Goal: Book appointment/travel/reservation

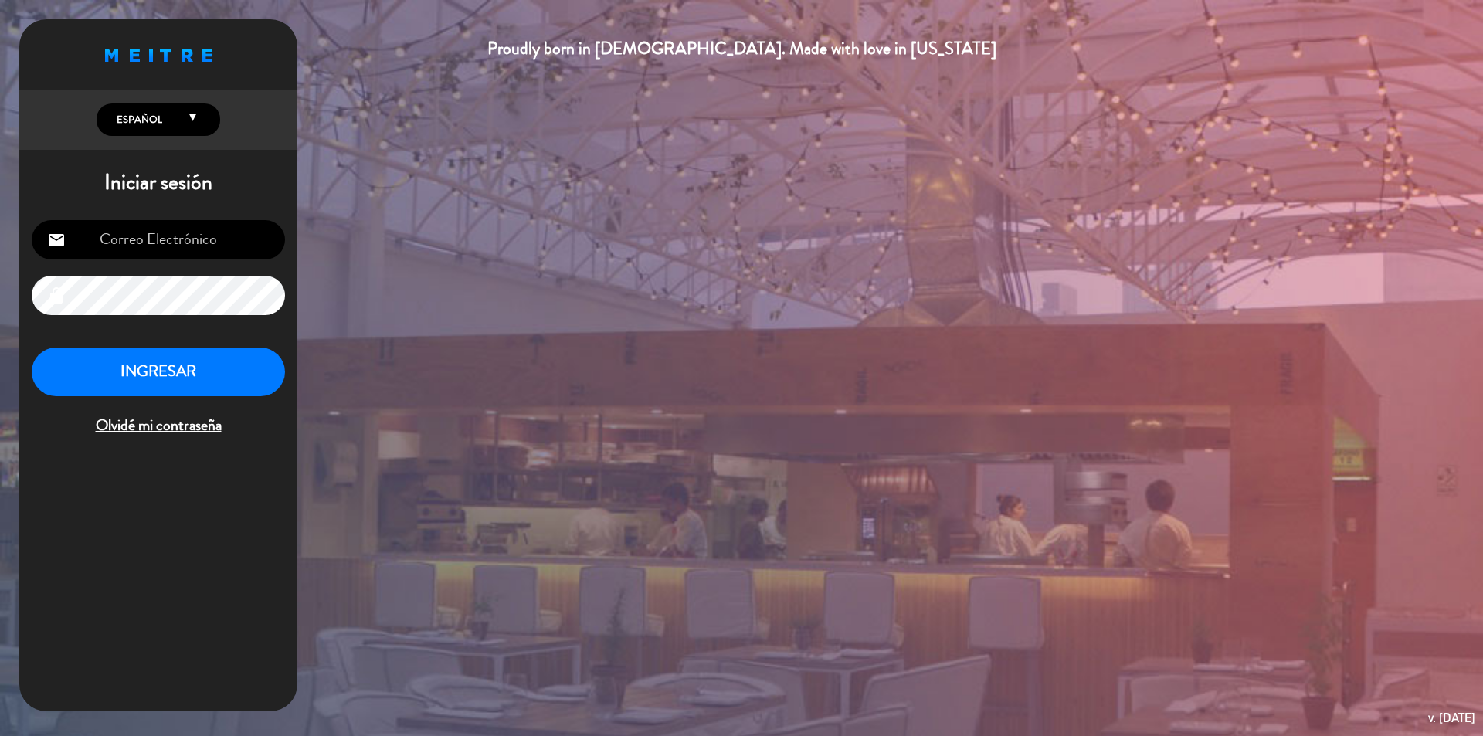
type input "[EMAIL_ADDRESS][DOMAIN_NAME]"
click at [208, 391] on button "INGRESAR" at bounding box center [158, 372] width 253 height 49
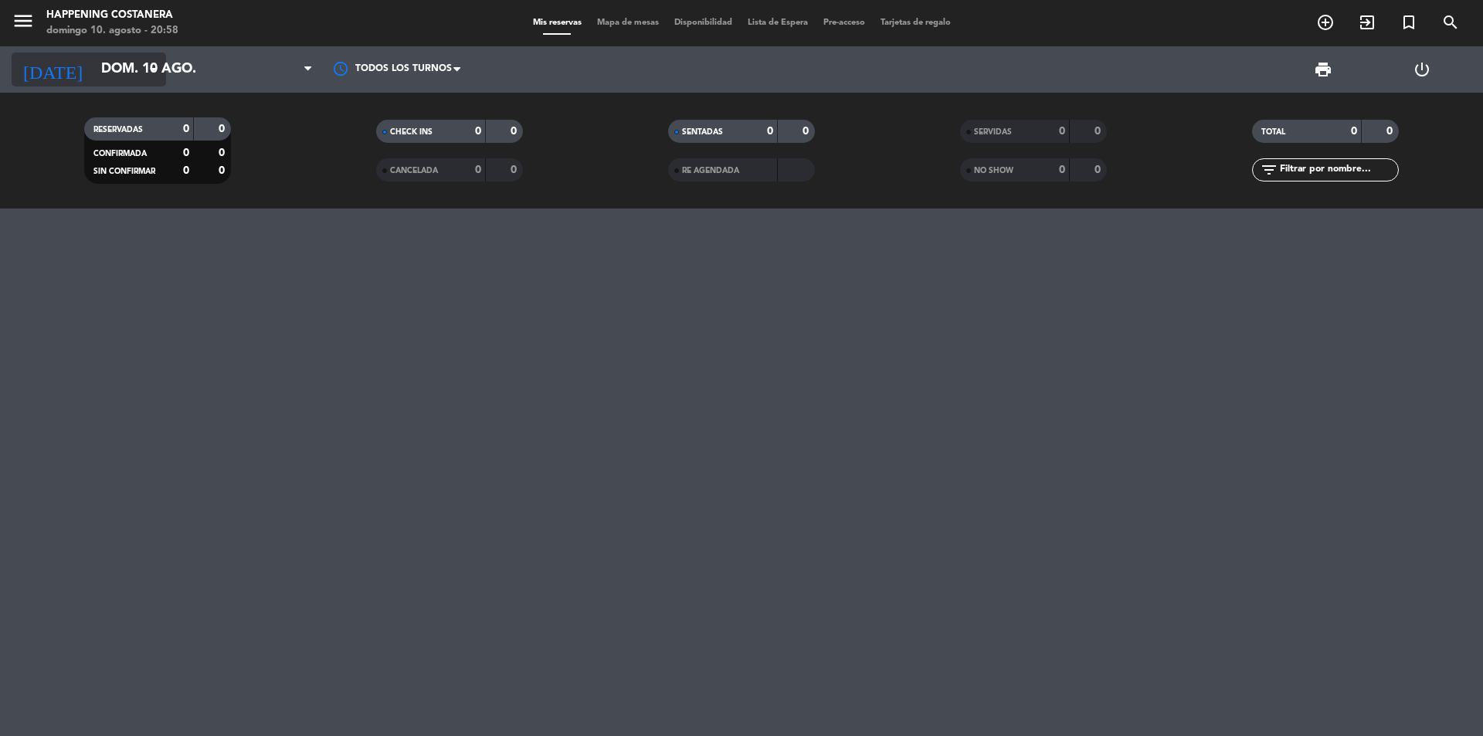
click at [145, 76] on icon "arrow_drop_down" at bounding box center [153, 69] width 19 height 19
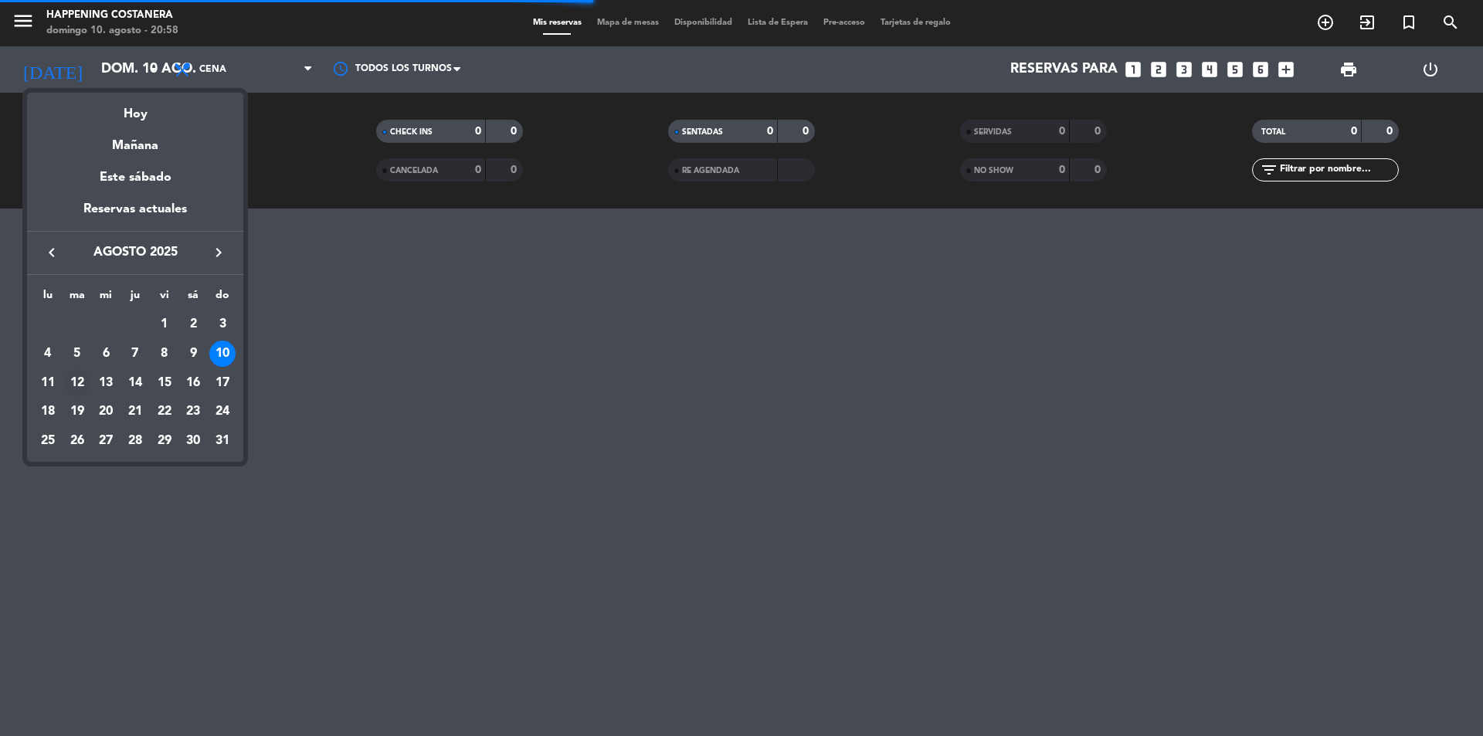
click at [75, 384] on div "12" at bounding box center [77, 383] width 26 height 26
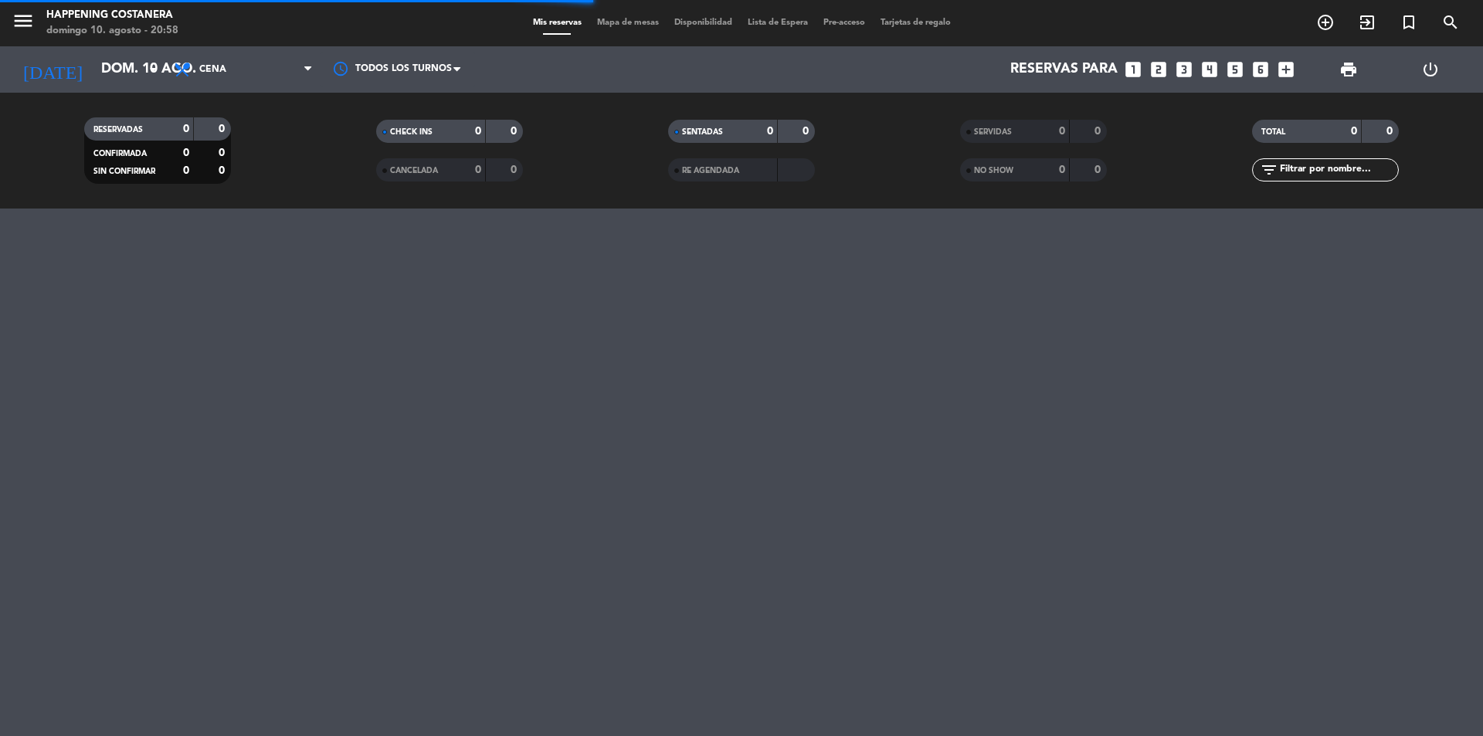
type input "[DATE] ago."
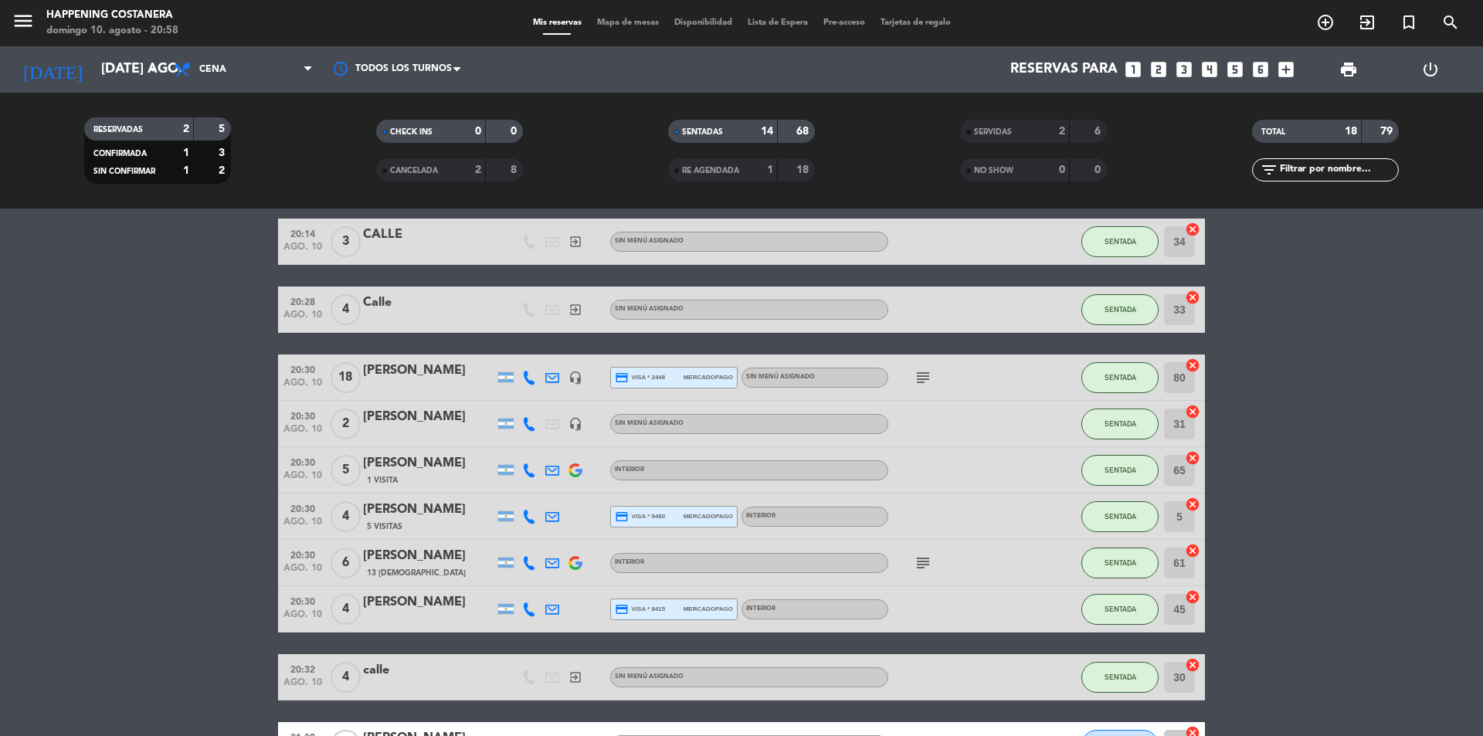
scroll to position [386, 0]
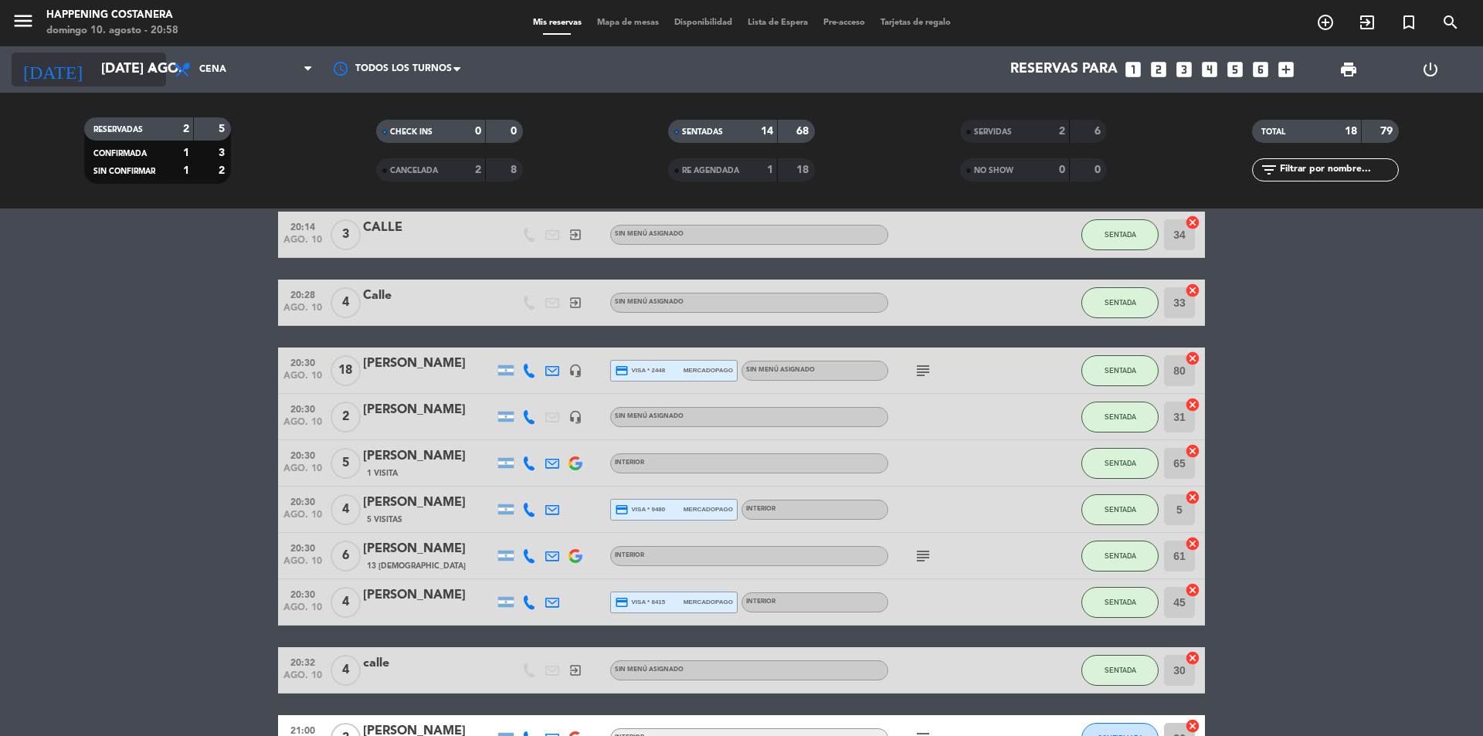
click at [117, 75] on input "[DATE] ago." at bounding box center [182, 69] width 179 height 31
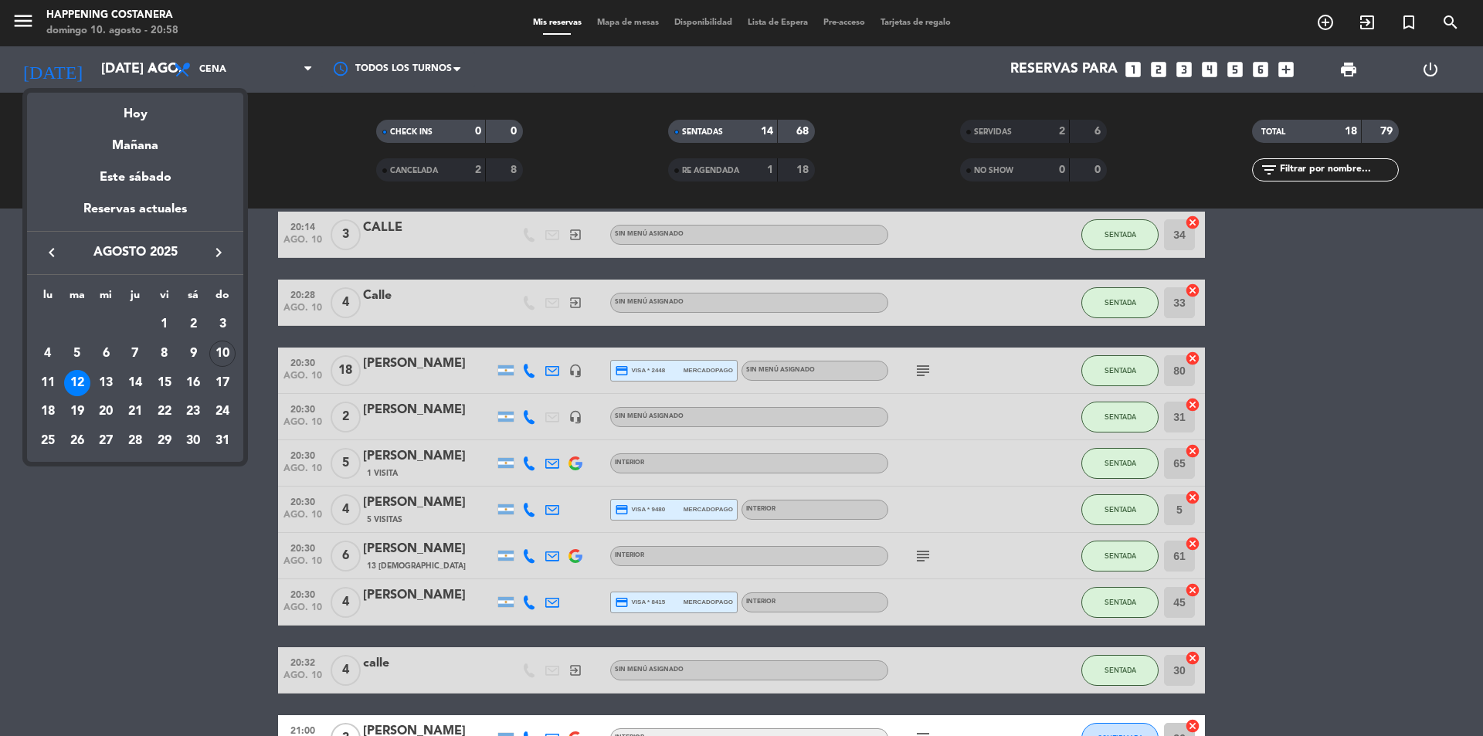
click at [70, 385] on div "12" at bounding box center [77, 383] width 26 height 26
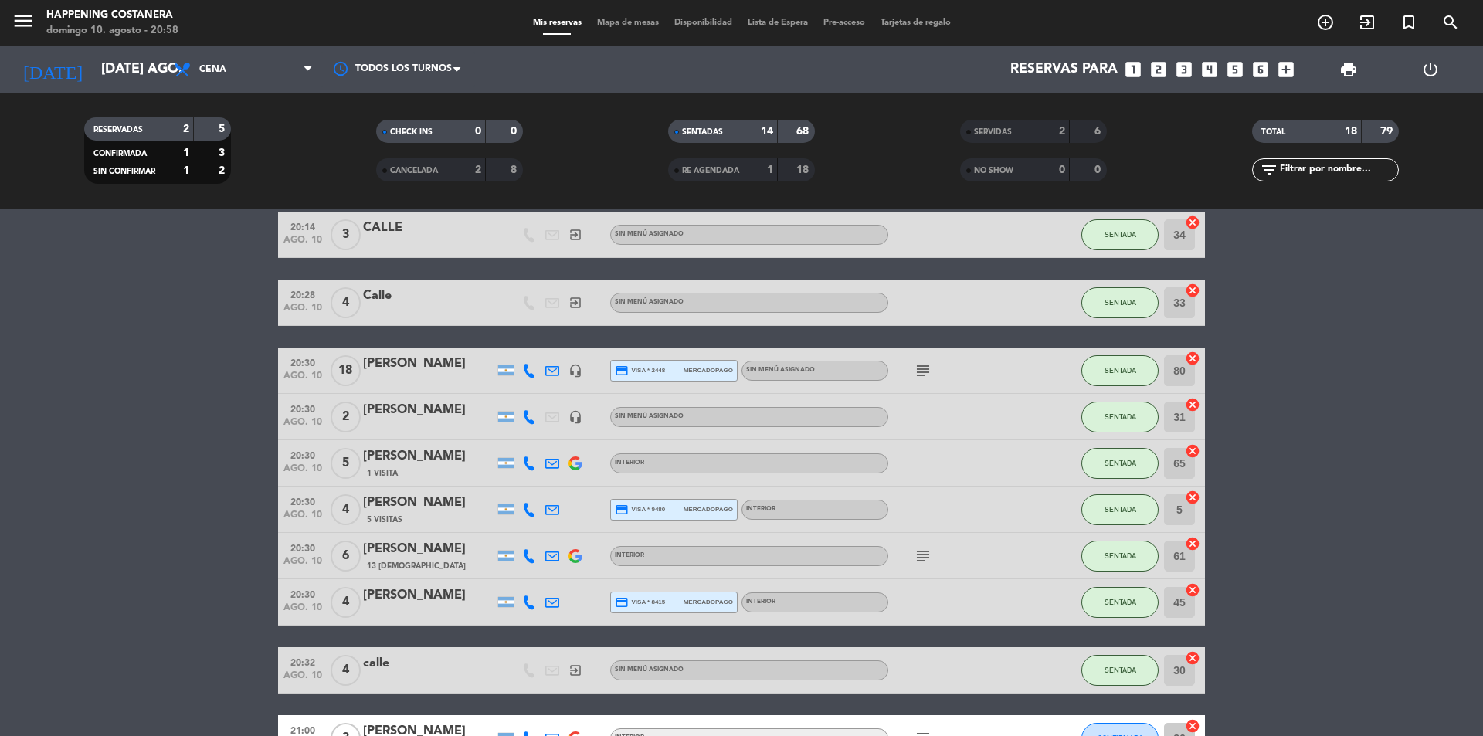
click at [602, 23] on span "Mapa de mesas" at bounding box center [627, 23] width 77 height 8
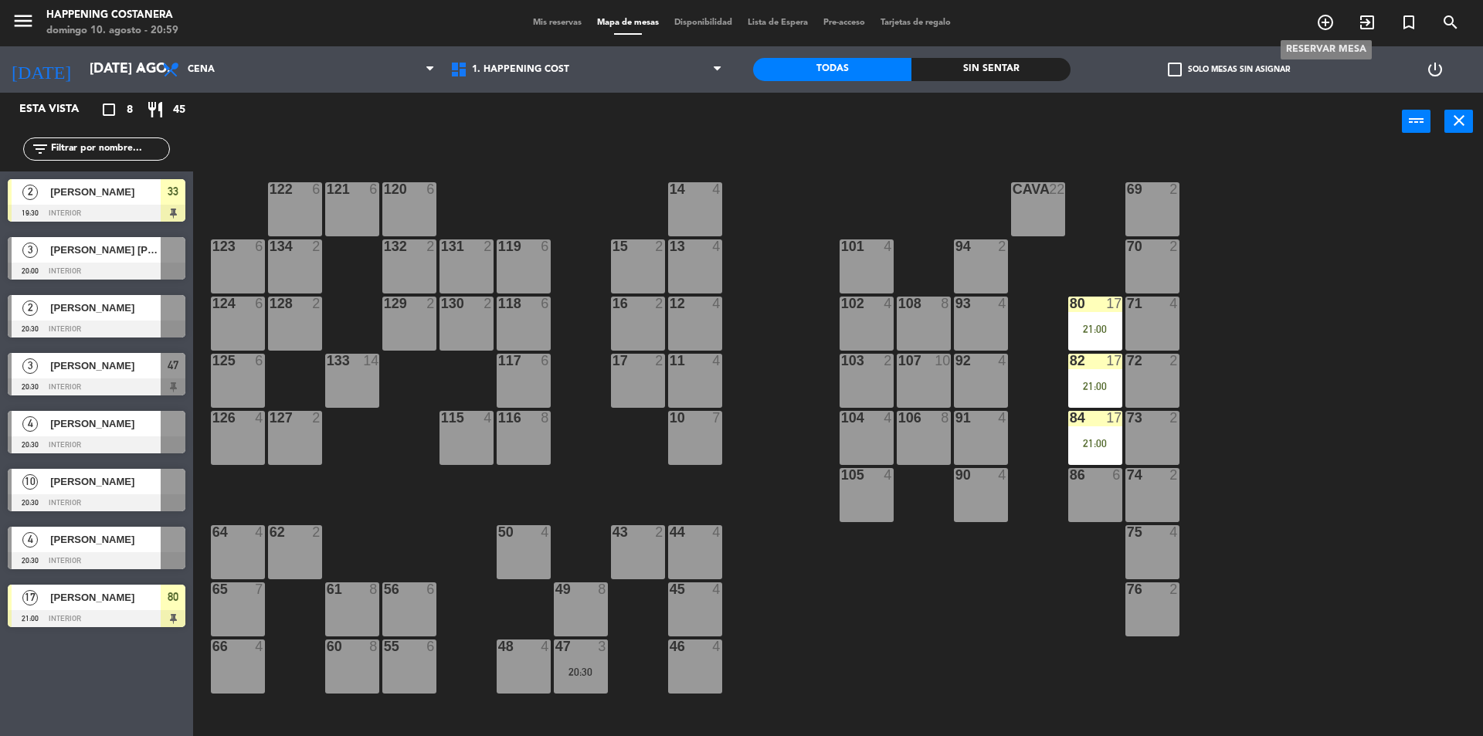
click at [1321, 27] on icon "add_circle_outline" at bounding box center [1325, 22] width 19 height 19
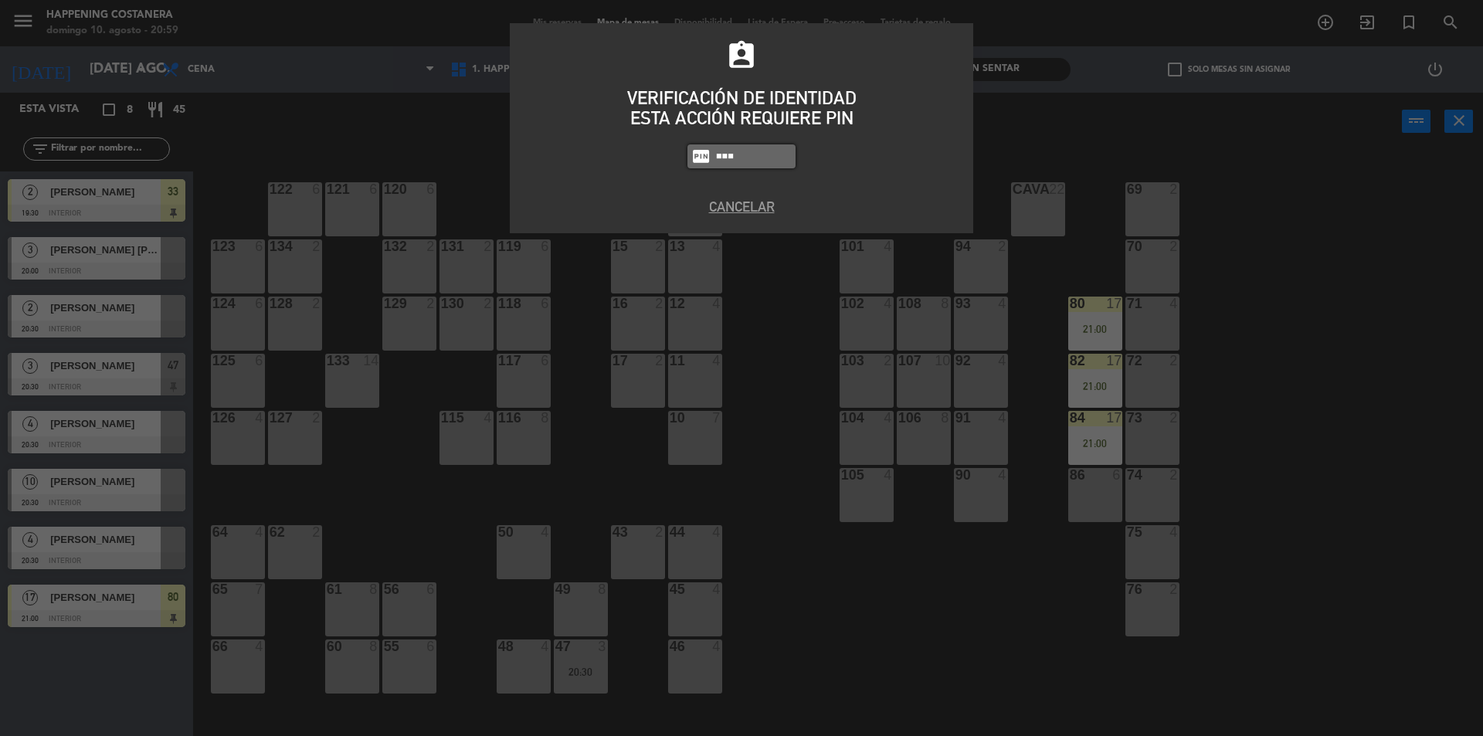
type input "6586"
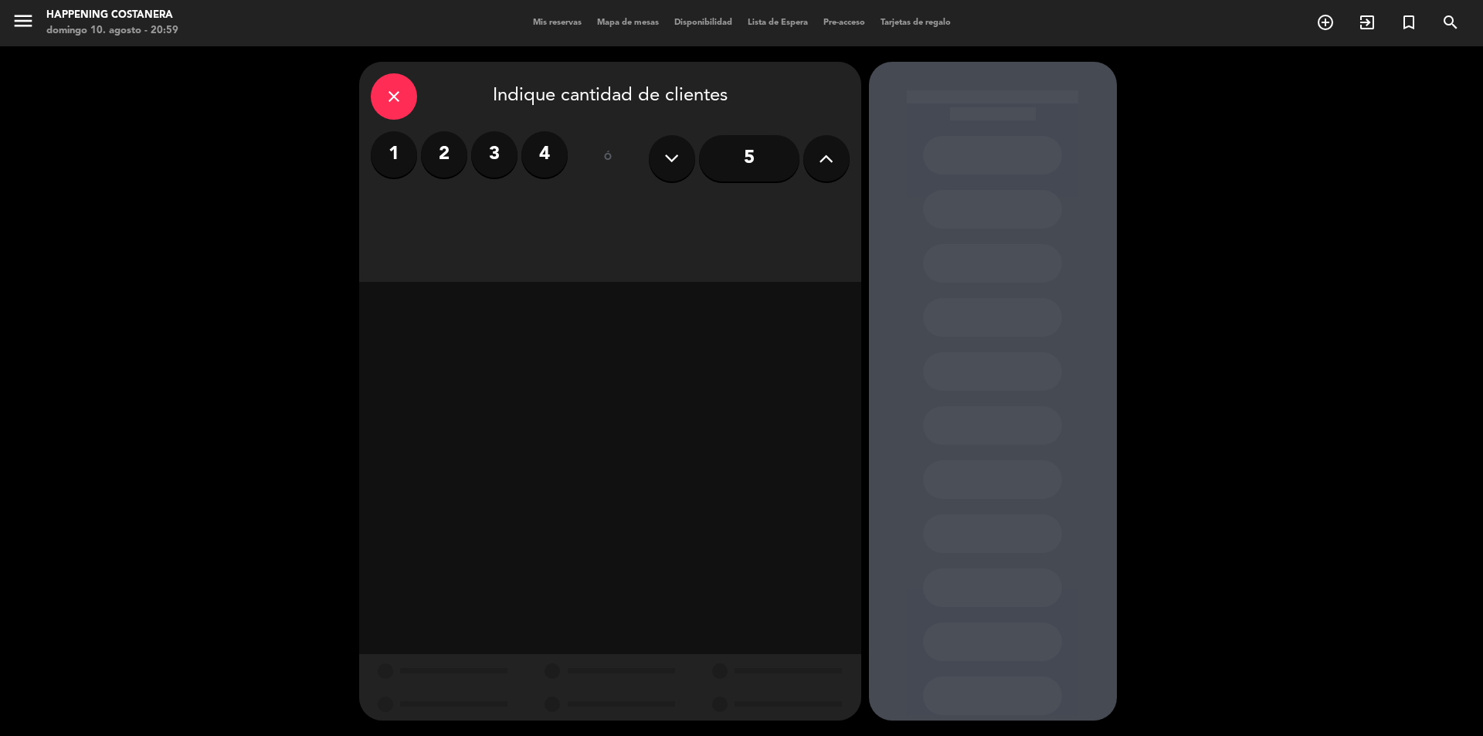
click at [824, 161] on icon at bounding box center [826, 158] width 15 height 23
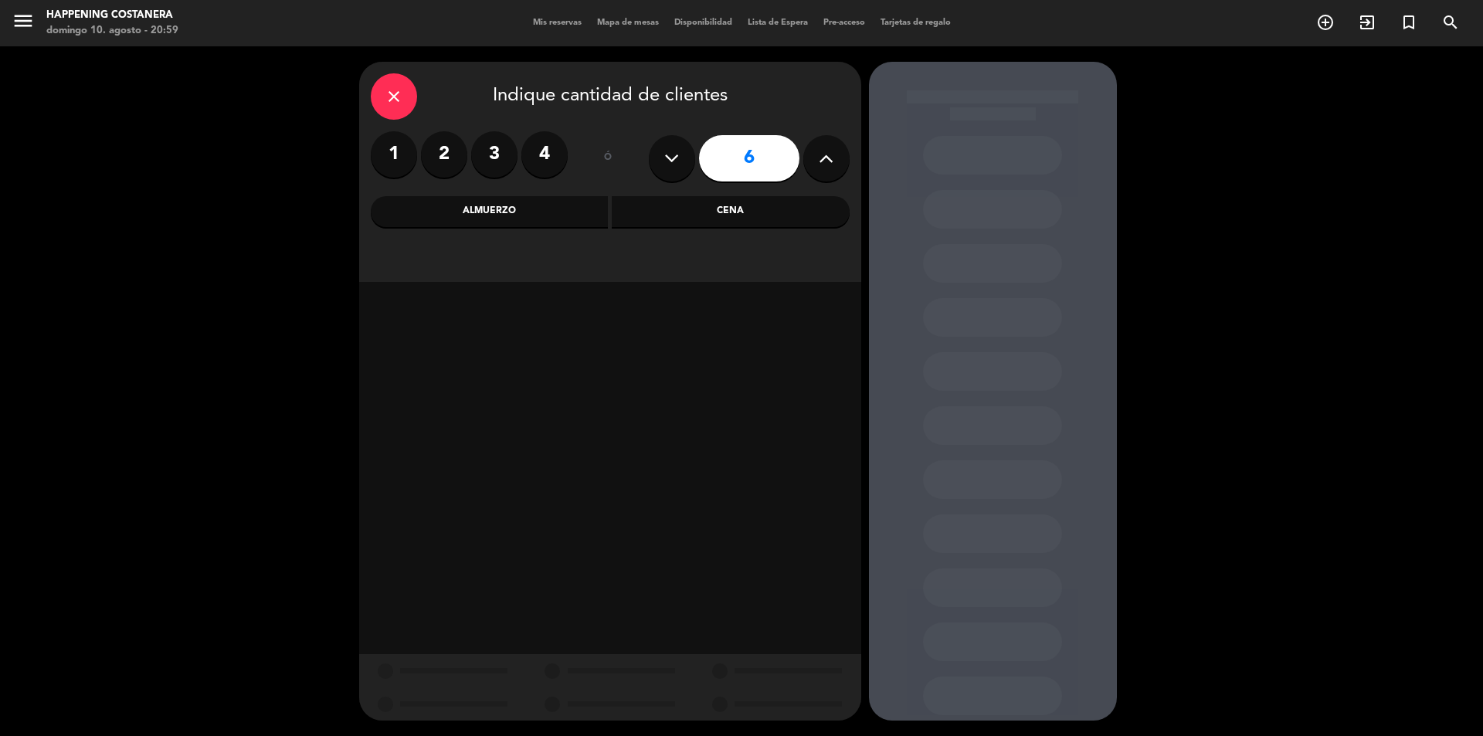
click at [744, 206] on div "Cena" at bounding box center [731, 211] width 238 height 31
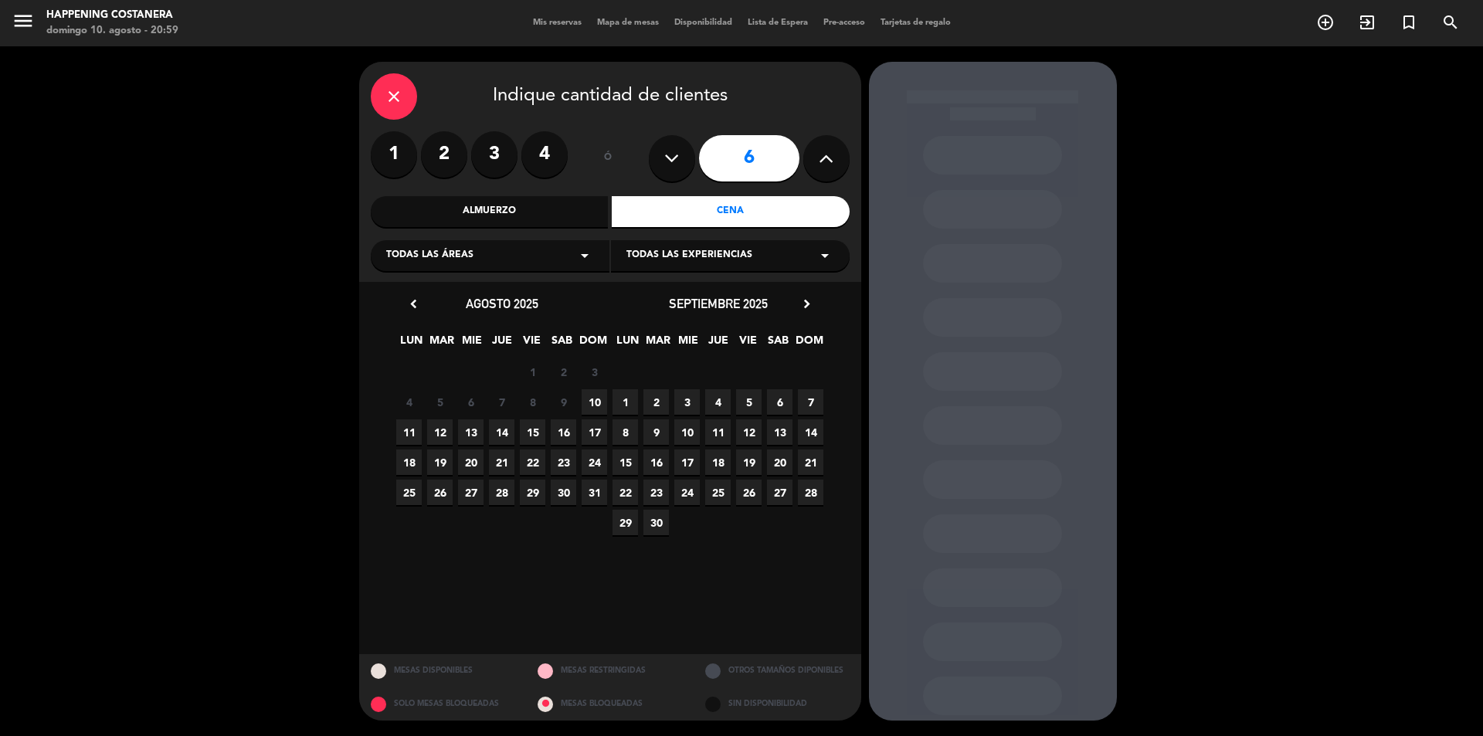
click at [441, 433] on span "12" at bounding box center [439, 431] width 25 height 25
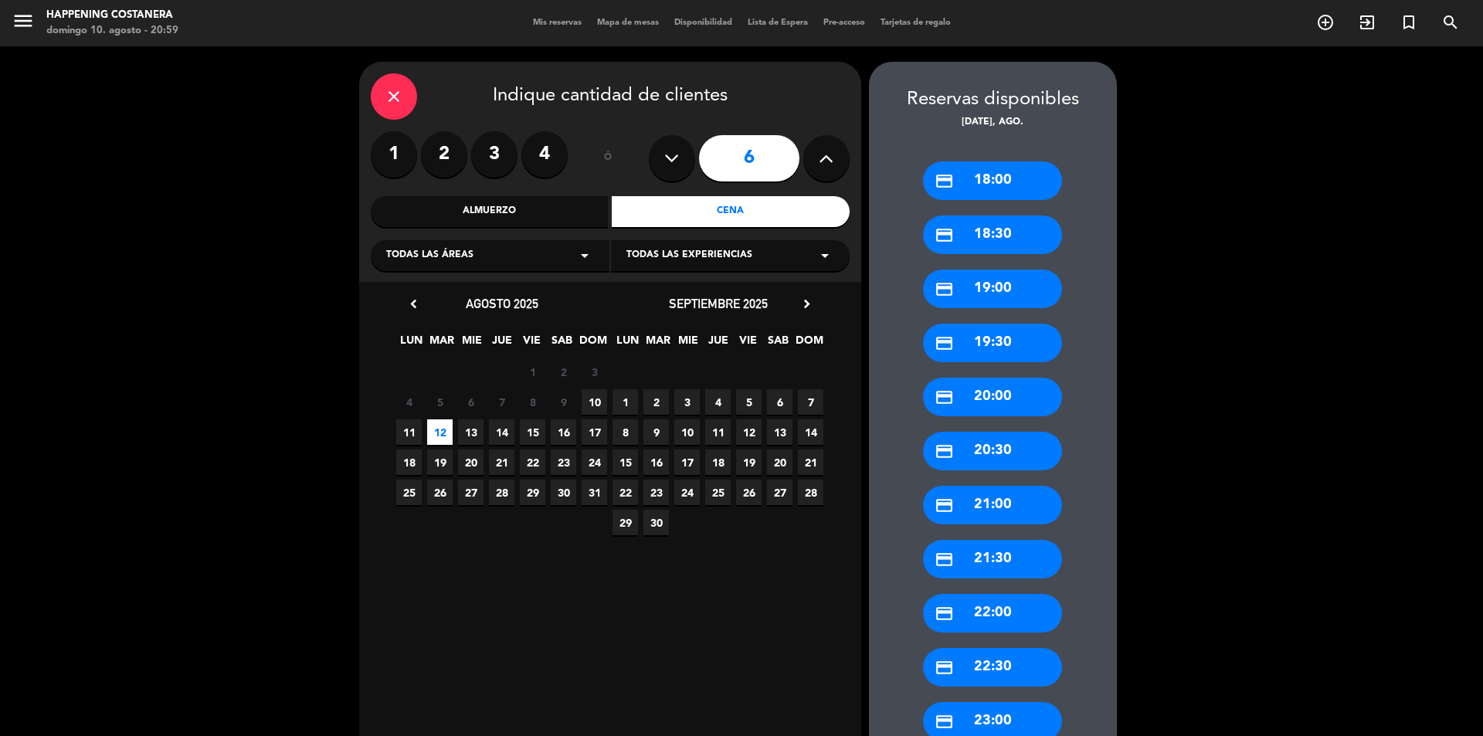
click at [995, 518] on div "credit_card 21:00" at bounding box center [992, 505] width 139 height 39
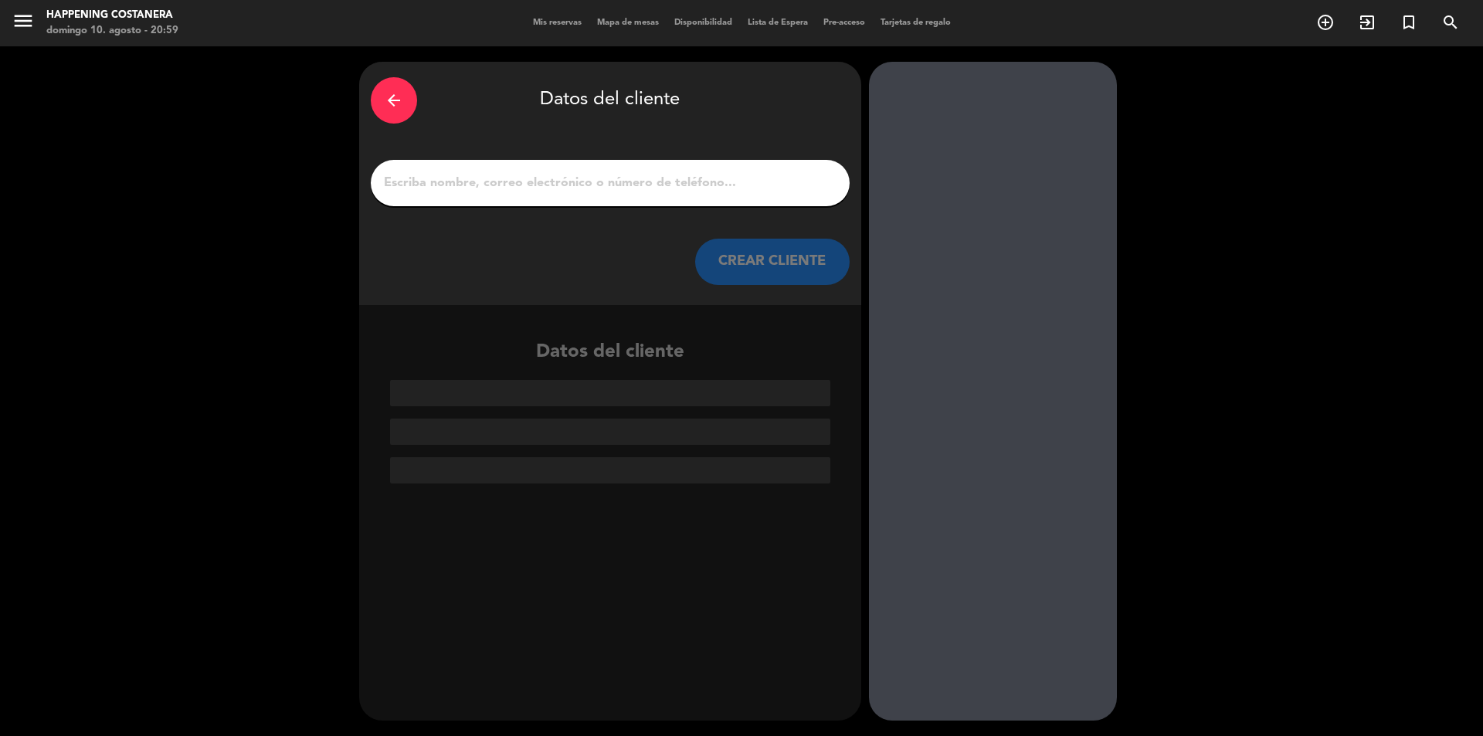
click at [670, 184] on input "1" at bounding box center [610, 183] width 456 height 22
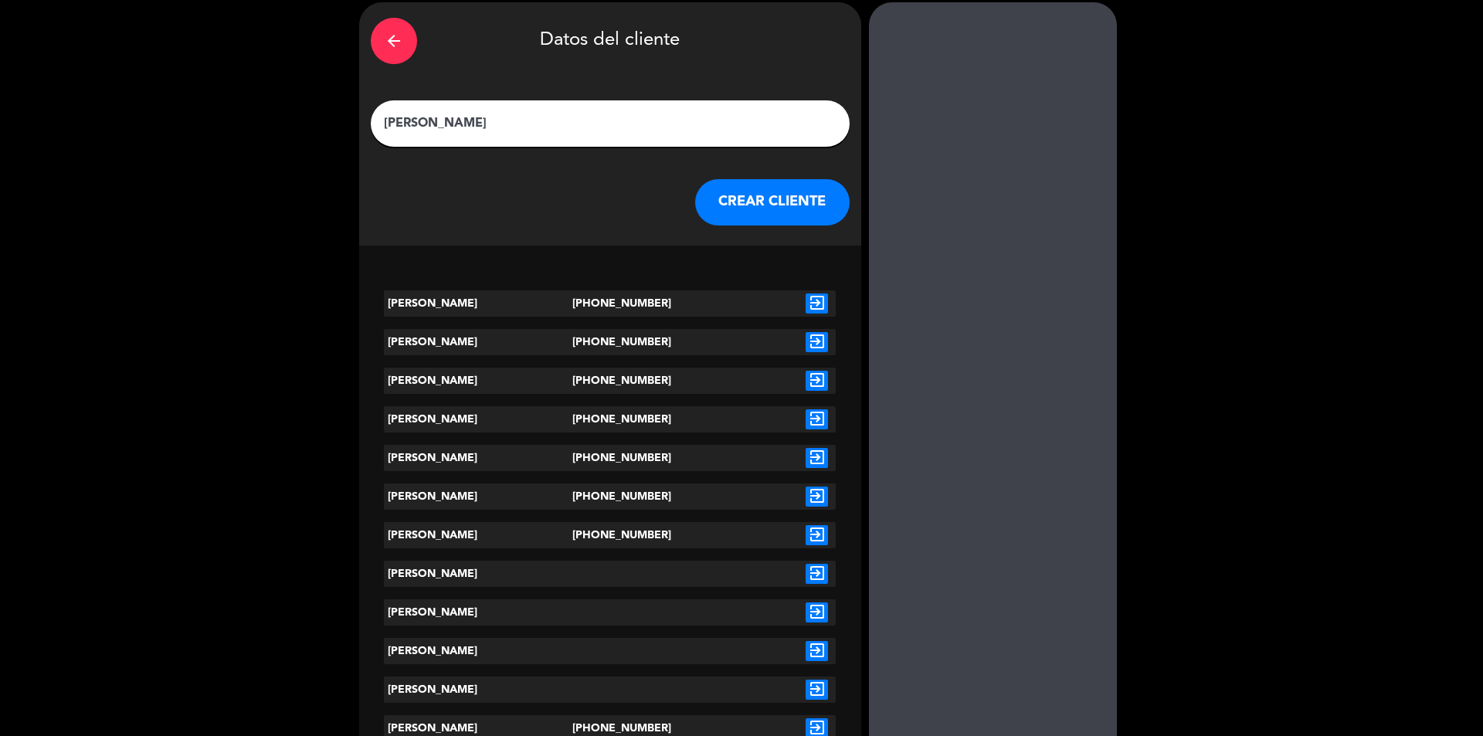
scroll to position [119, 0]
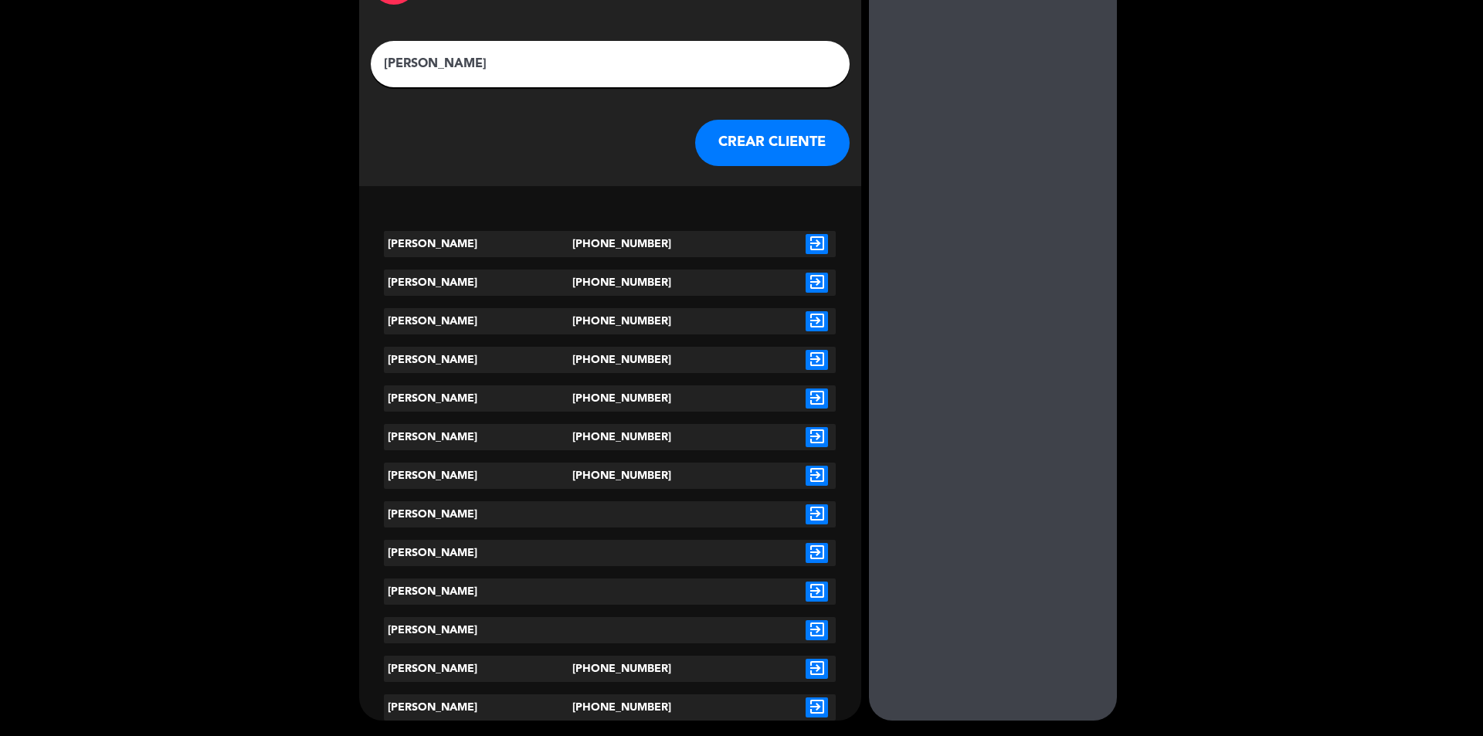
type input "[PERSON_NAME]"
click at [807, 517] on icon "exit_to_app" at bounding box center [817, 514] width 22 height 20
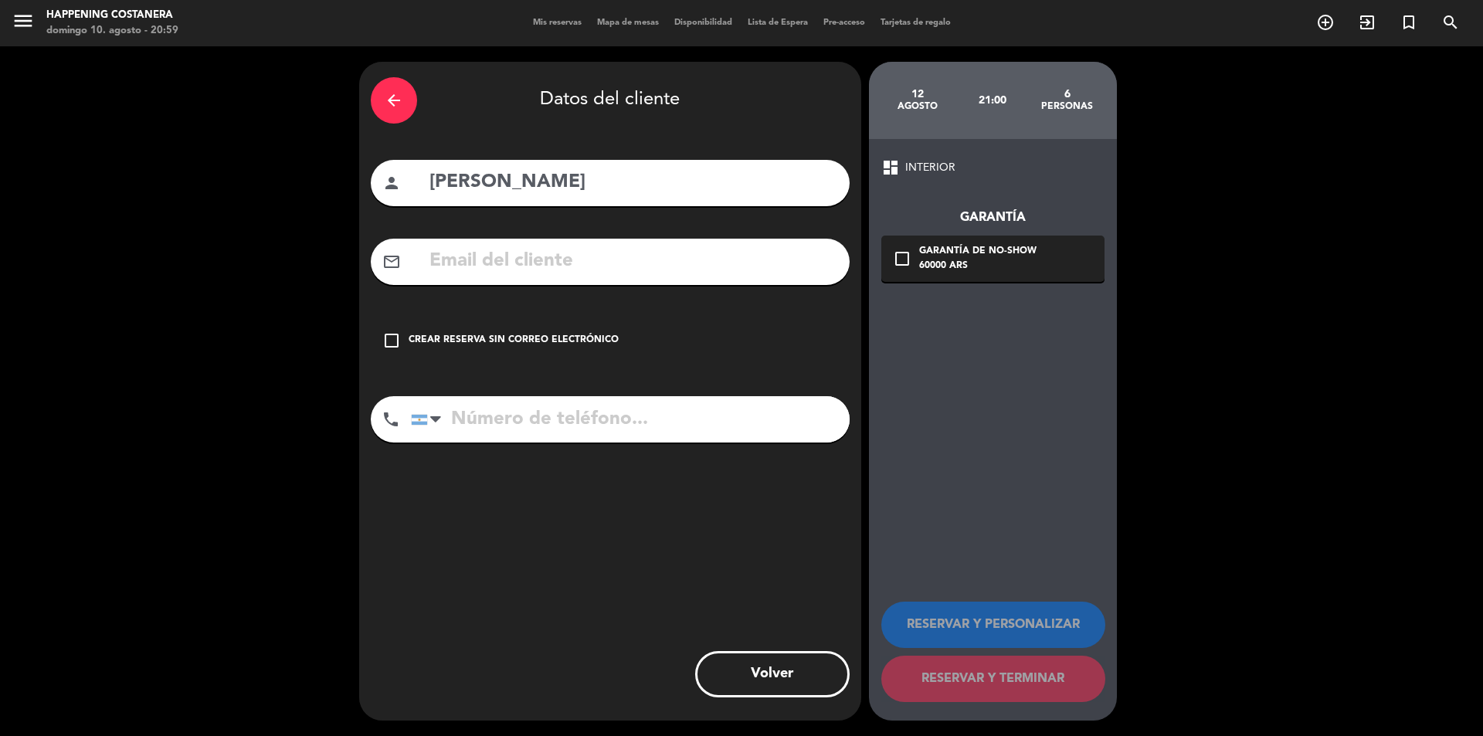
click at [494, 340] on div "Crear reserva sin correo electrónico" at bounding box center [514, 340] width 210 height 15
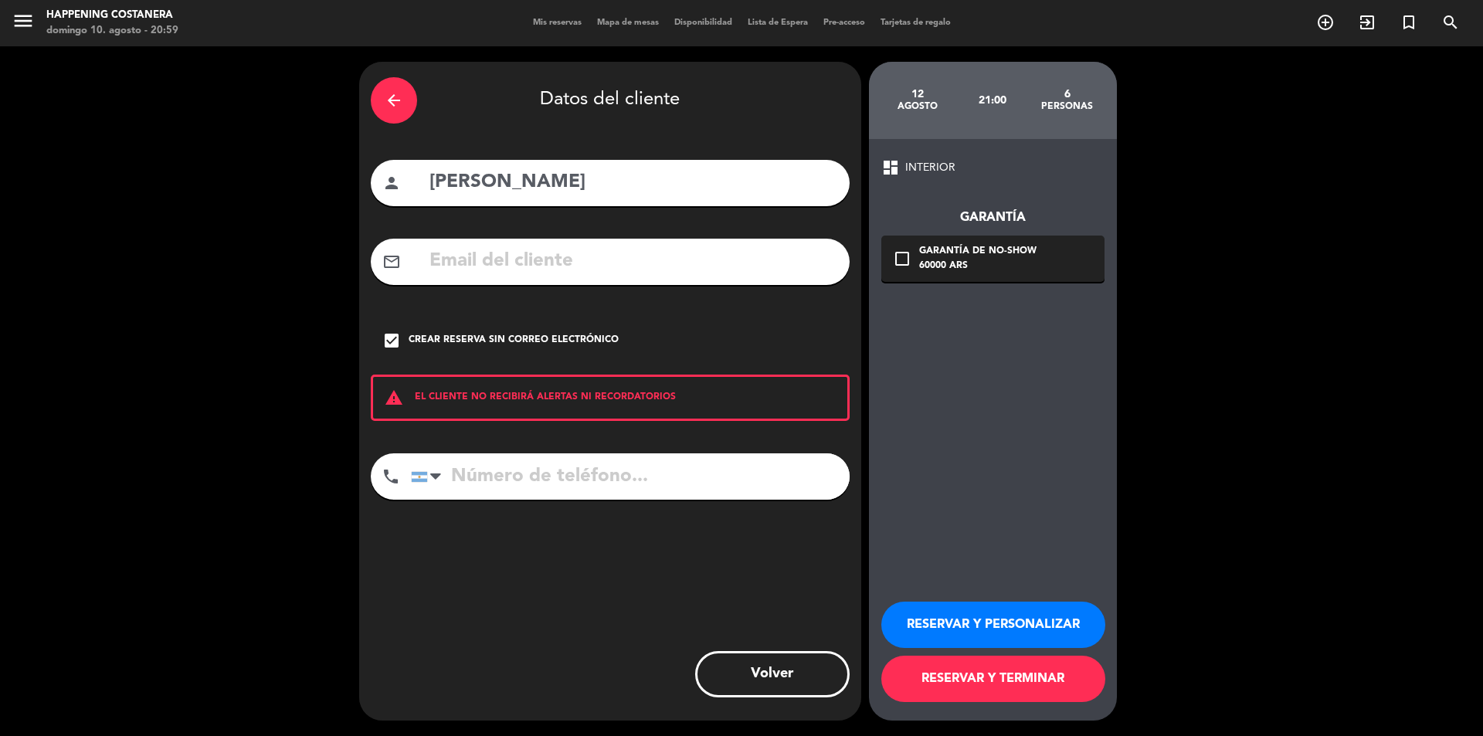
drag, startPoint x: 926, startPoint y: 691, endPoint x: 711, endPoint y: 652, distance: 218.3
click at [925, 689] on button "RESERVAR Y TERMINAR" at bounding box center [993, 679] width 224 height 46
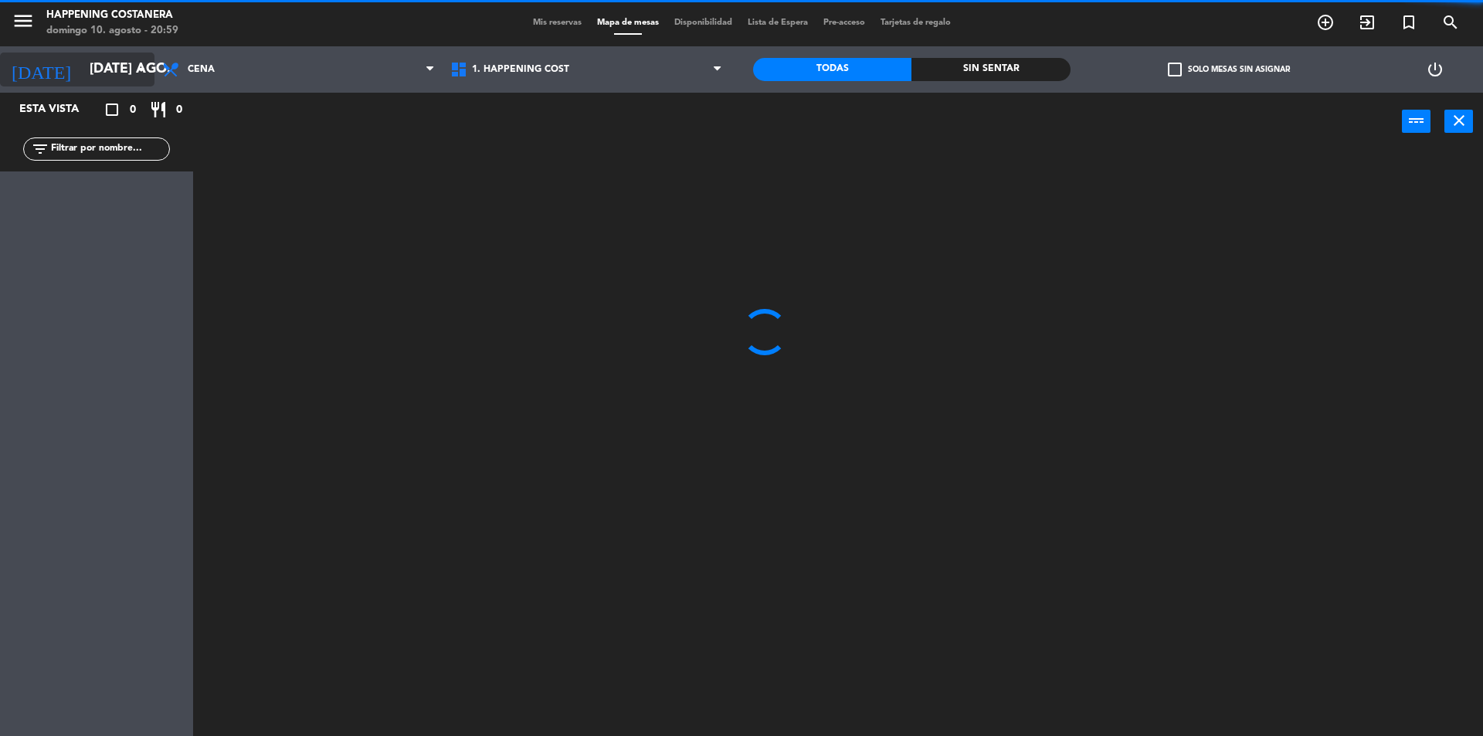
click at [134, 76] on icon "arrow_drop_down" at bounding box center [141, 69] width 19 height 19
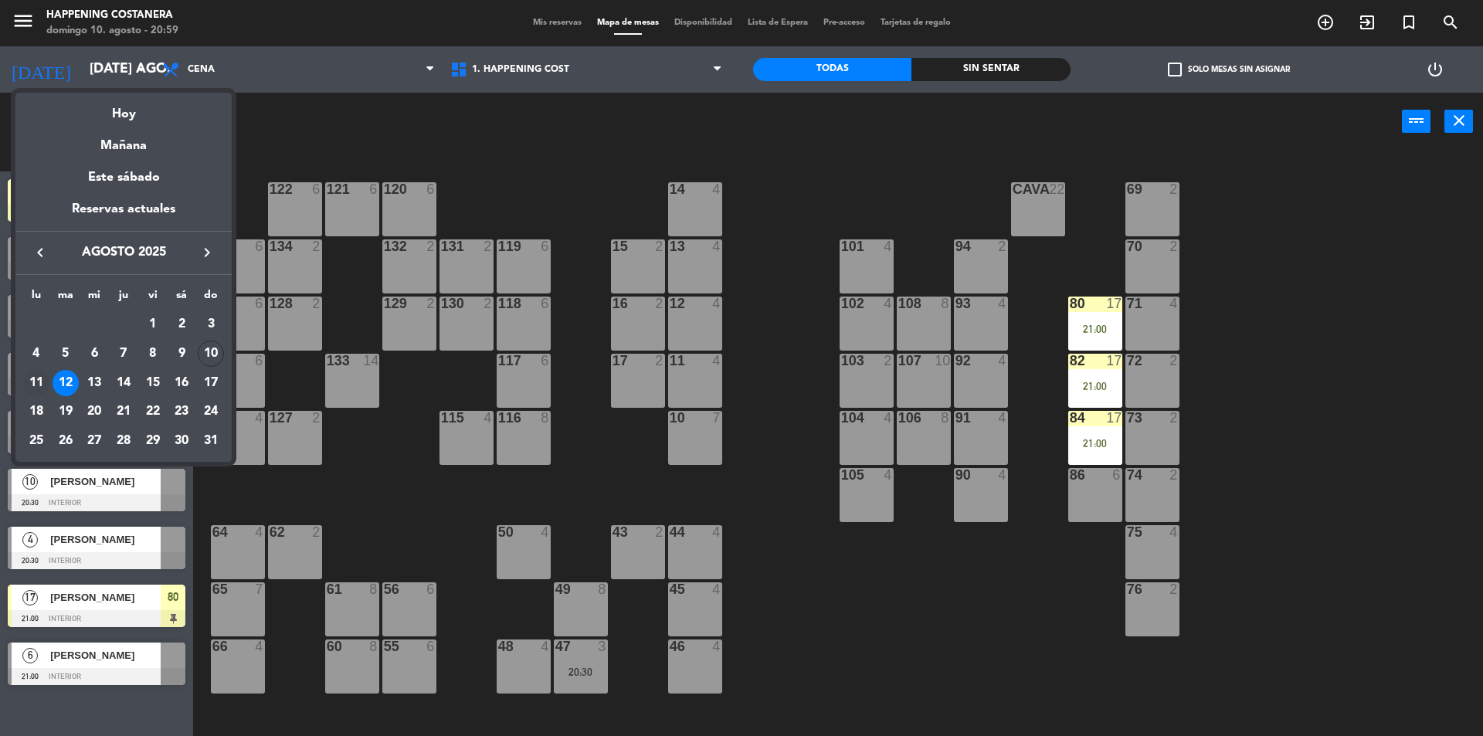
click at [43, 385] on div "11" at bounding box center [36, 383] width 26 height 26
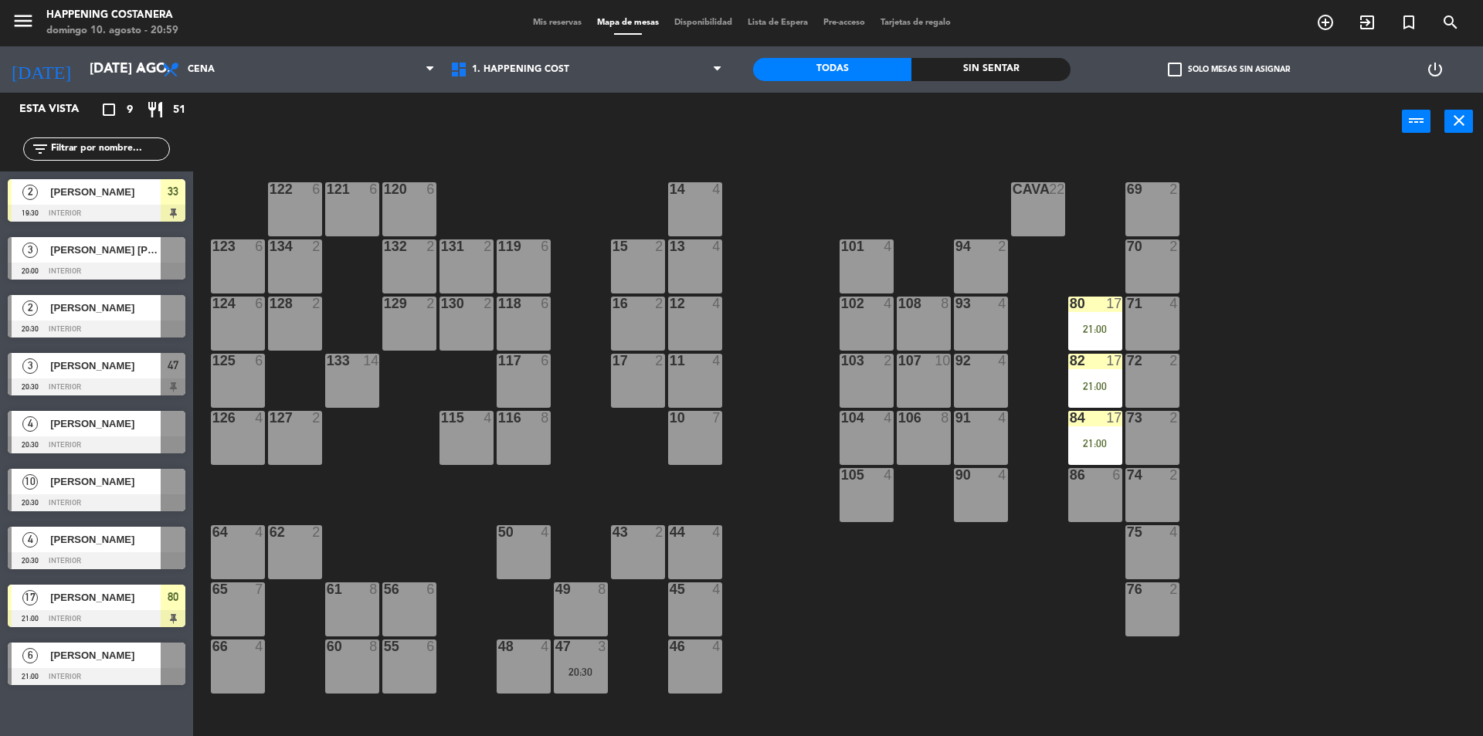
type input "lun. 11 ago."
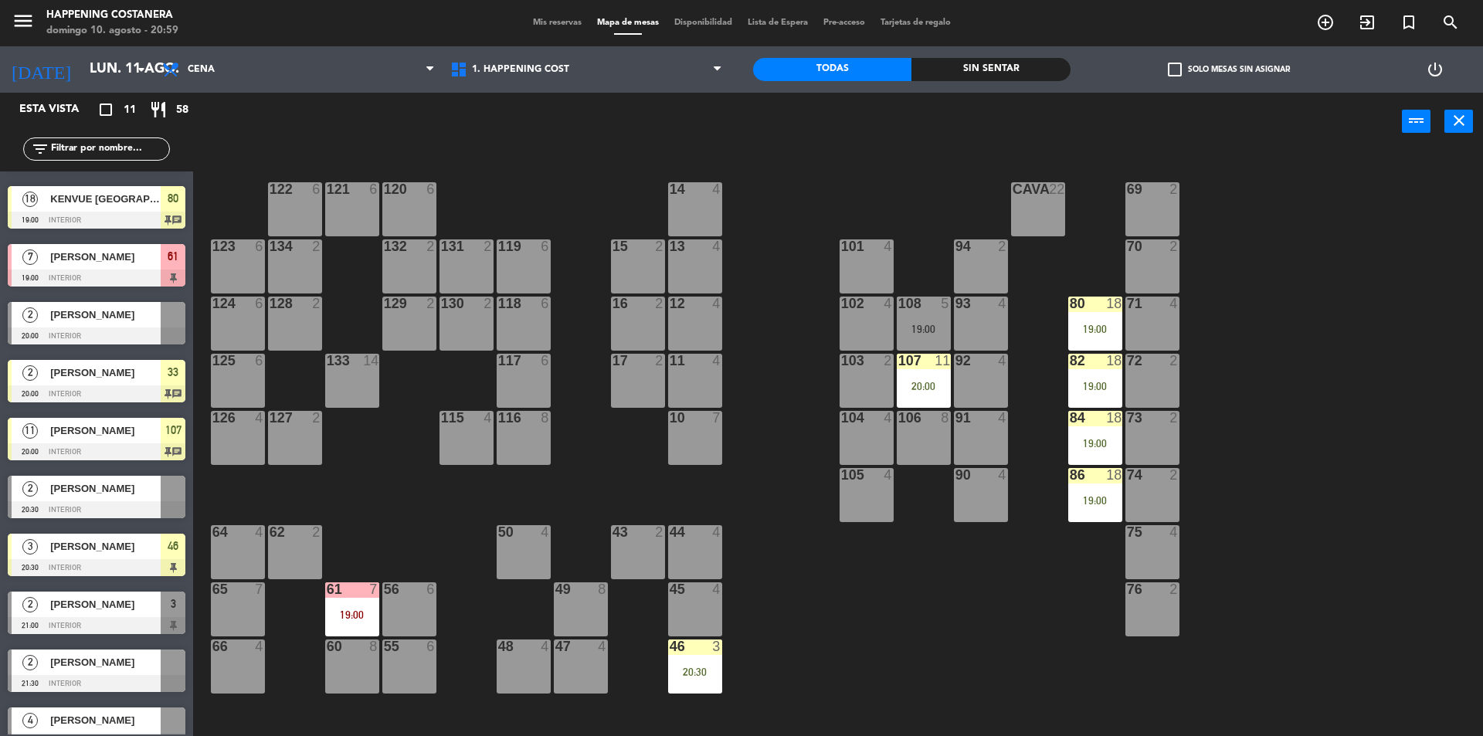
scroll to position [74, 0]
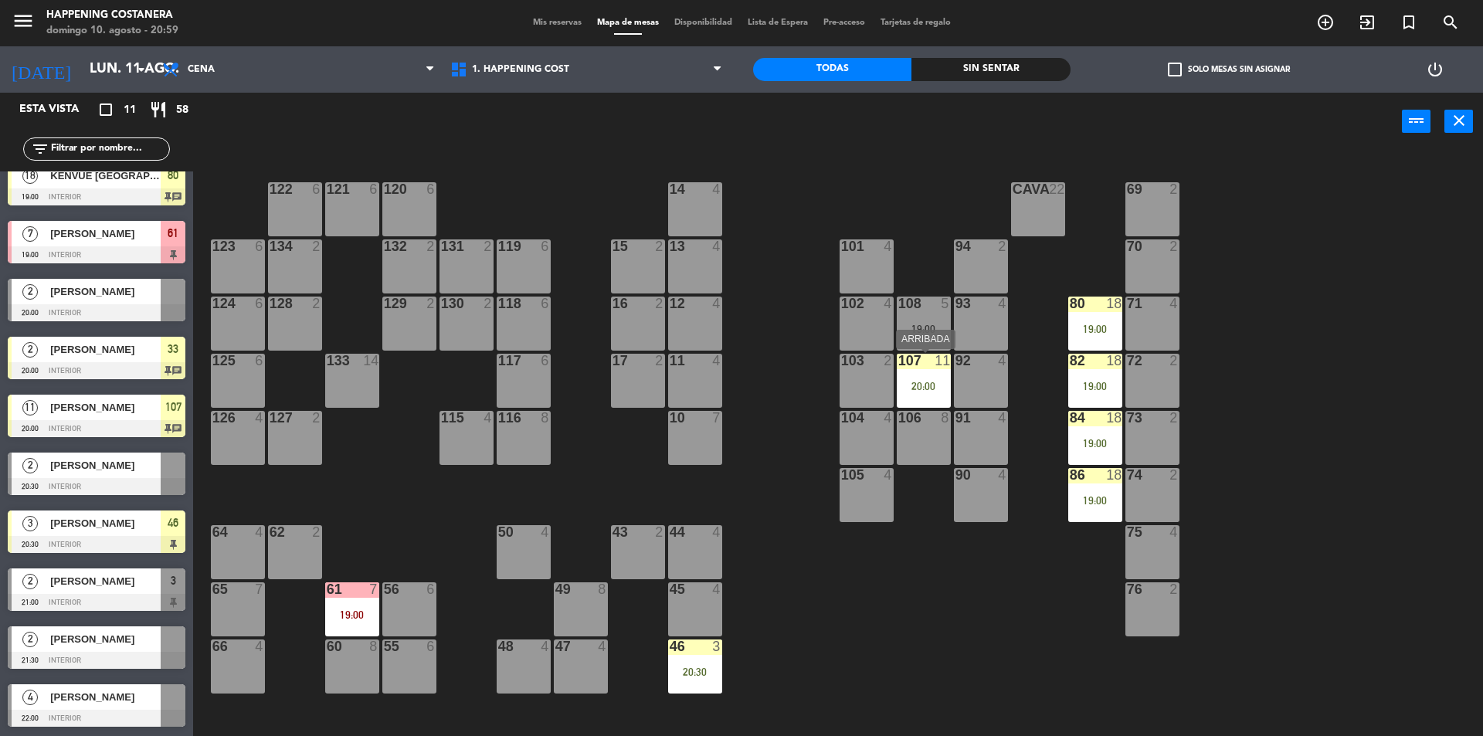
click at [915, 373] on div "107 11 20:00" at bounding box center [924, 381] width 54 height 54
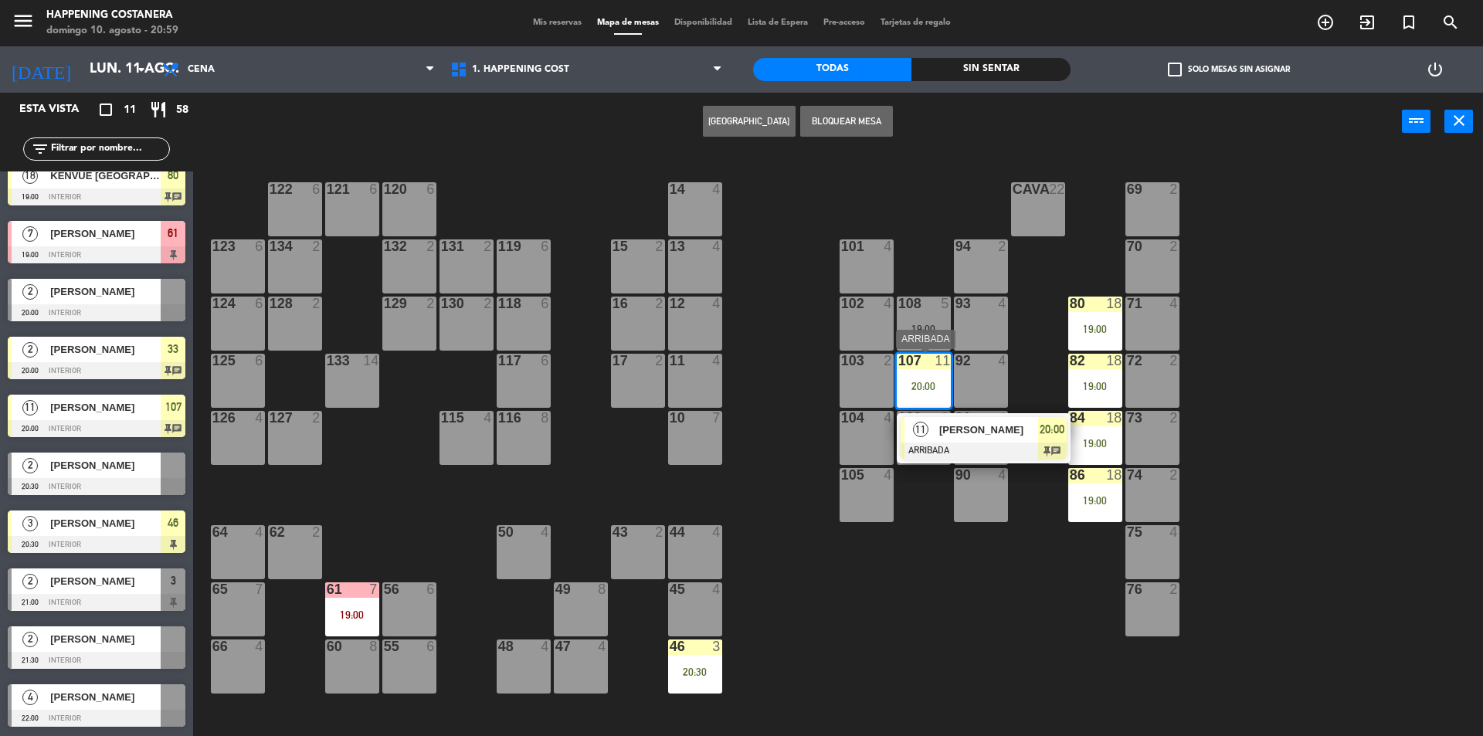
click at [966, 426] on span "[PERSON_NAME]" at bounding box center [988, 430] width 99 height 16
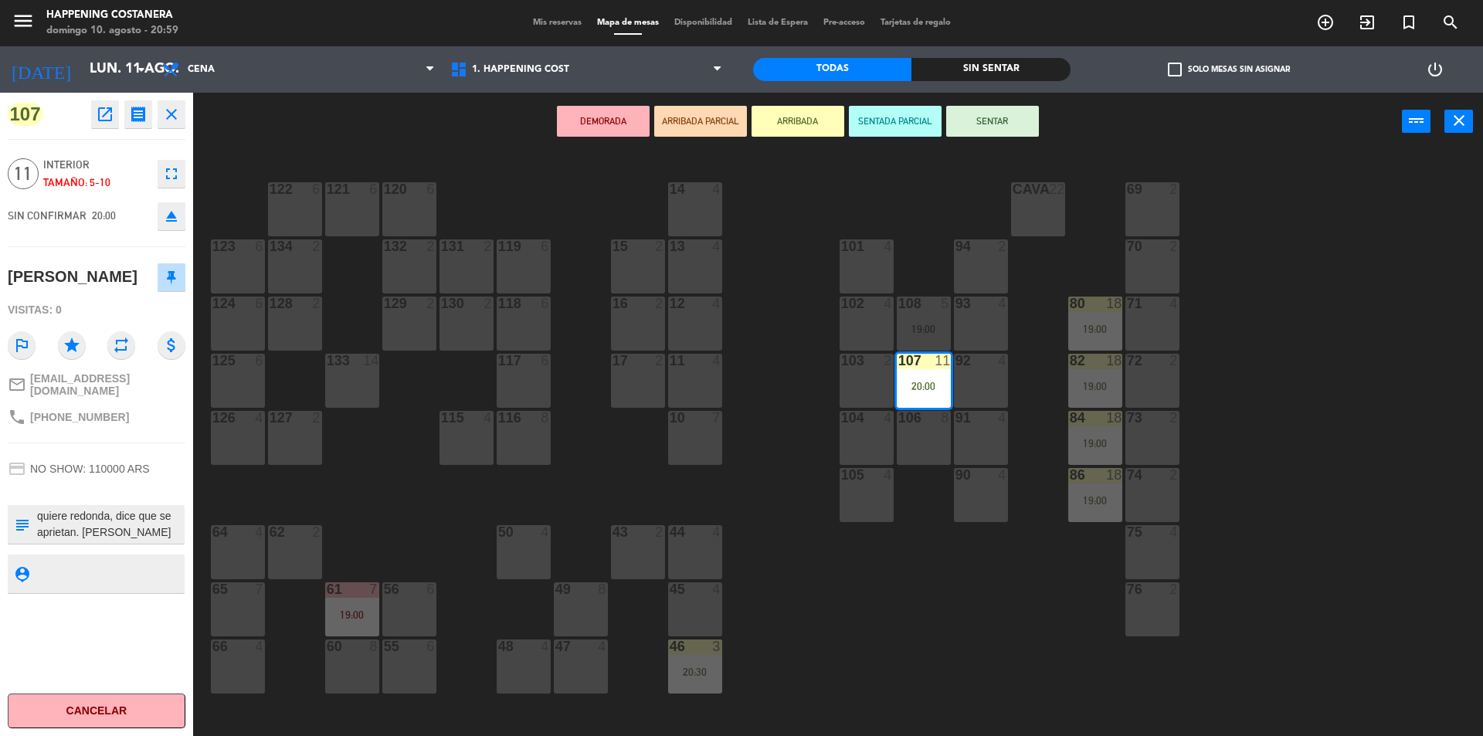
click at [799, 406] on div "69 2 122 6 121 6 120 6 14 4 CAVA 22 101 4 94 2 70 2 123 6 131 2 134 2 132 2 13 …" at bounding box center [845, 448] width 1275 height 586
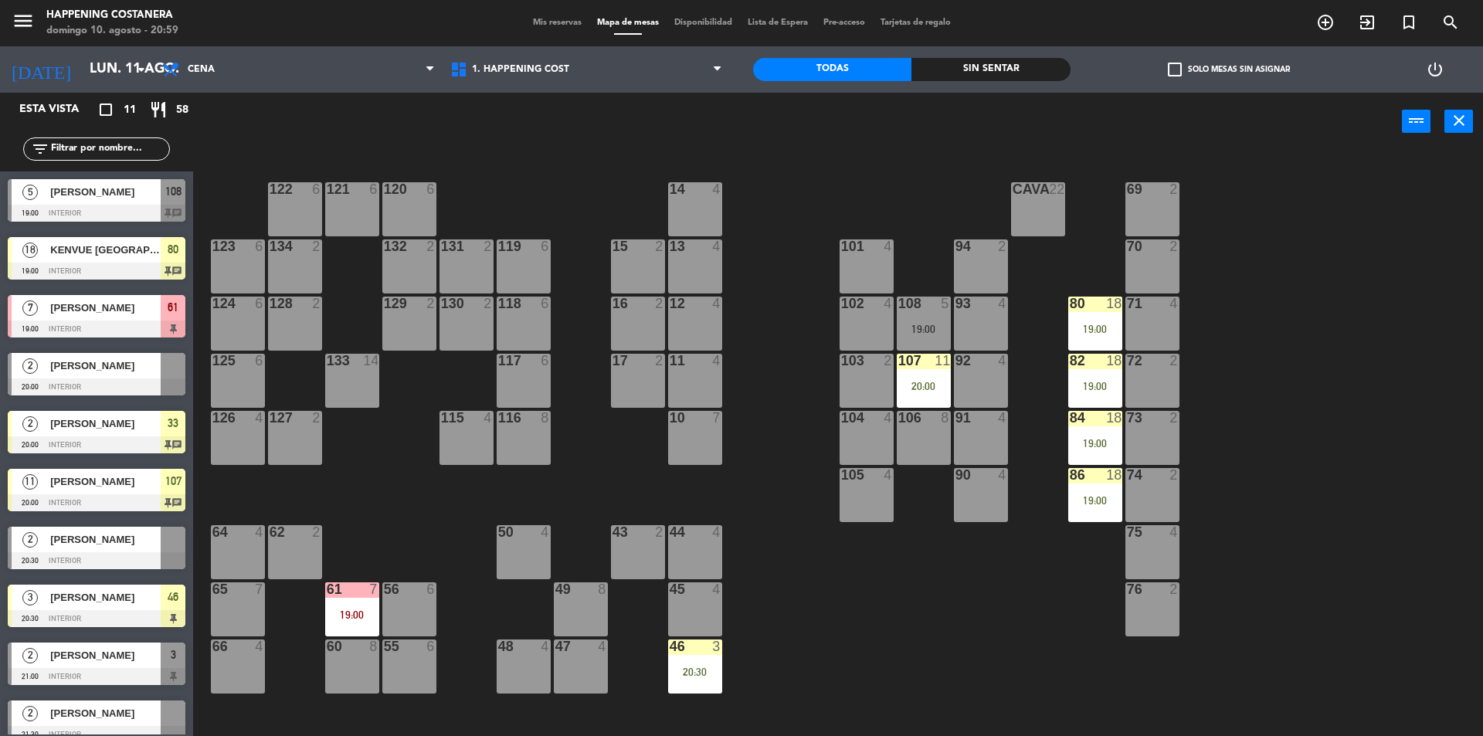
click at [334, 600] on div "61 7 19:00" at bounding box center [352, 609] width 54 height 54
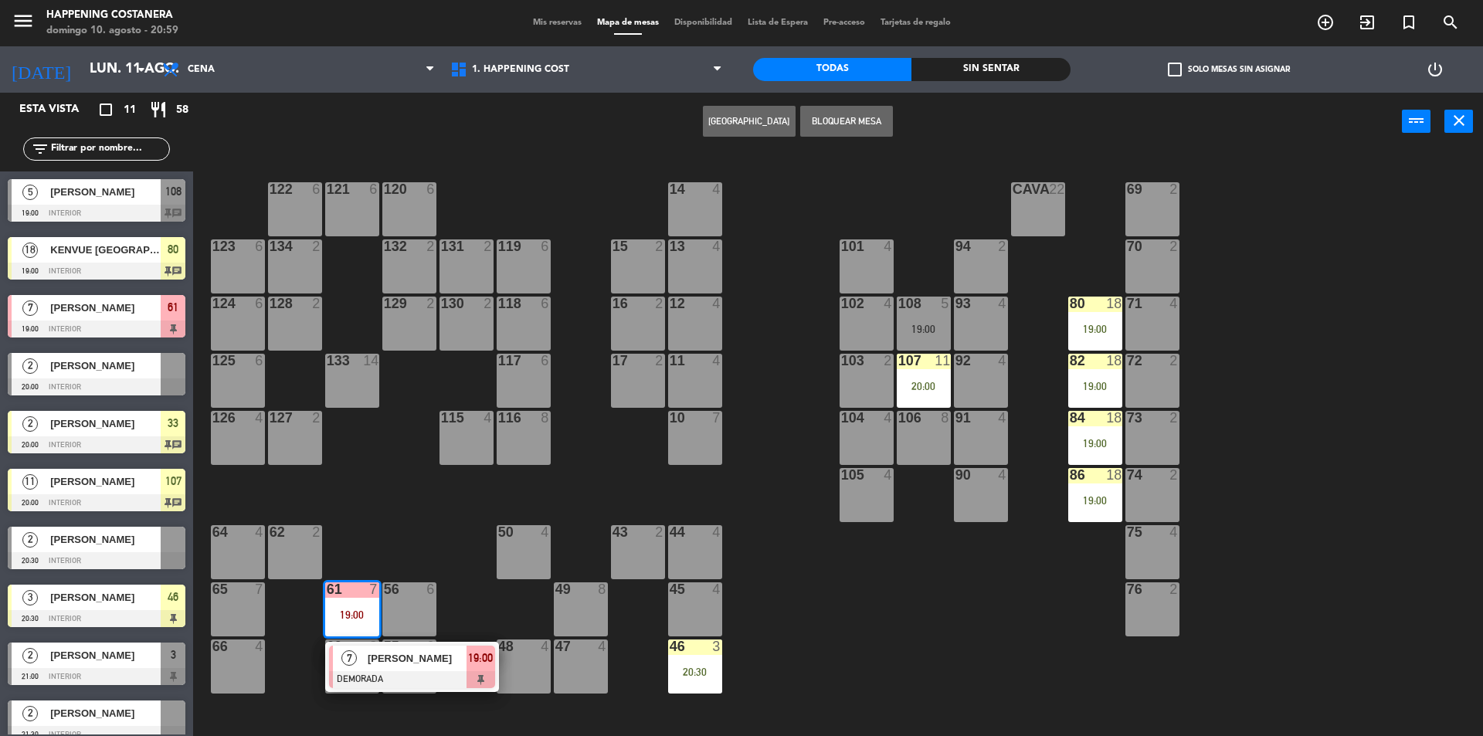
click at [388, 479] on div "69 2 122 6 121 6 120 6 14 4 CAVA 22 101 4 94 2 70 2 123 6 131 2 134 2 132 2 13 …" at bounding box center [845, 448] width 1275 height 586
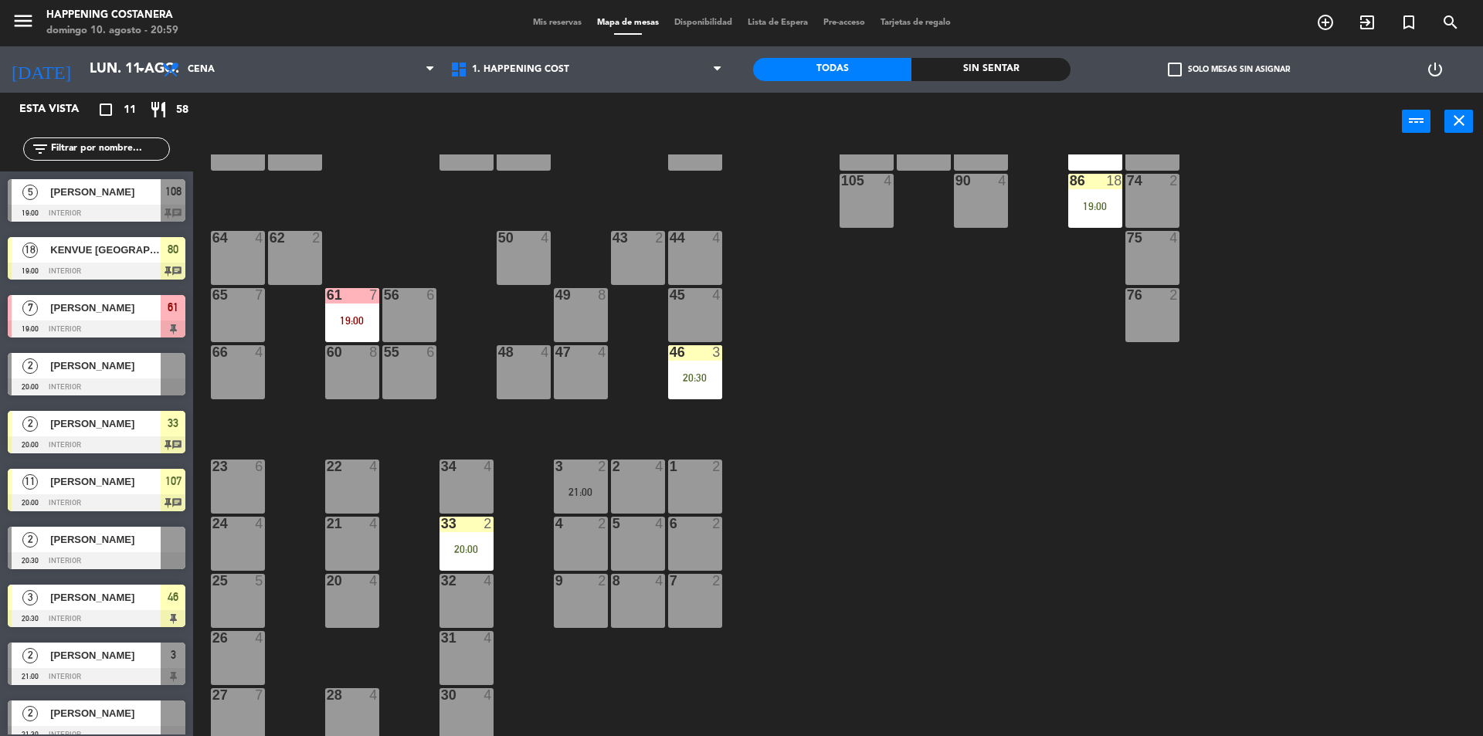
scroll to position [297, 0]
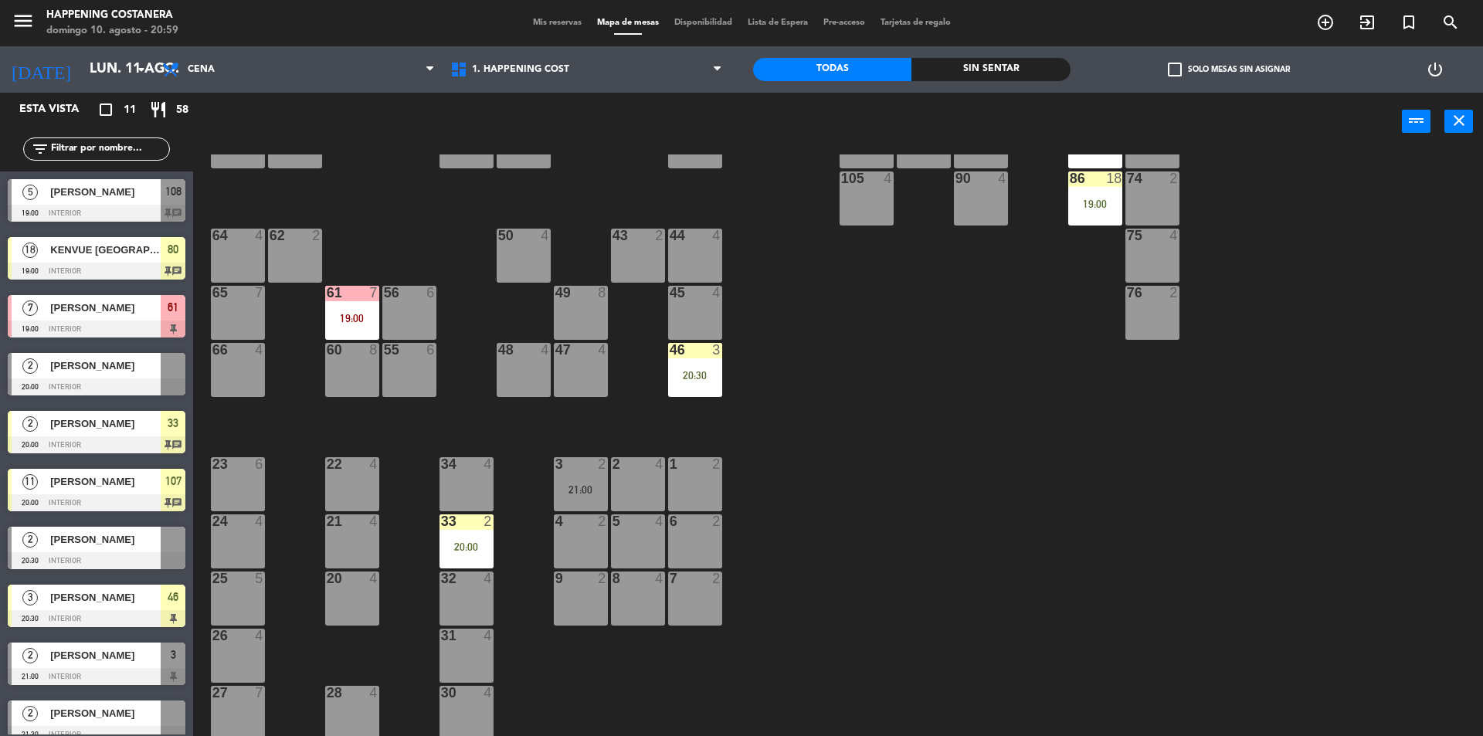
click at [696, 372] on div "20:30" at bounding box center [695, 375] width 54 height 11
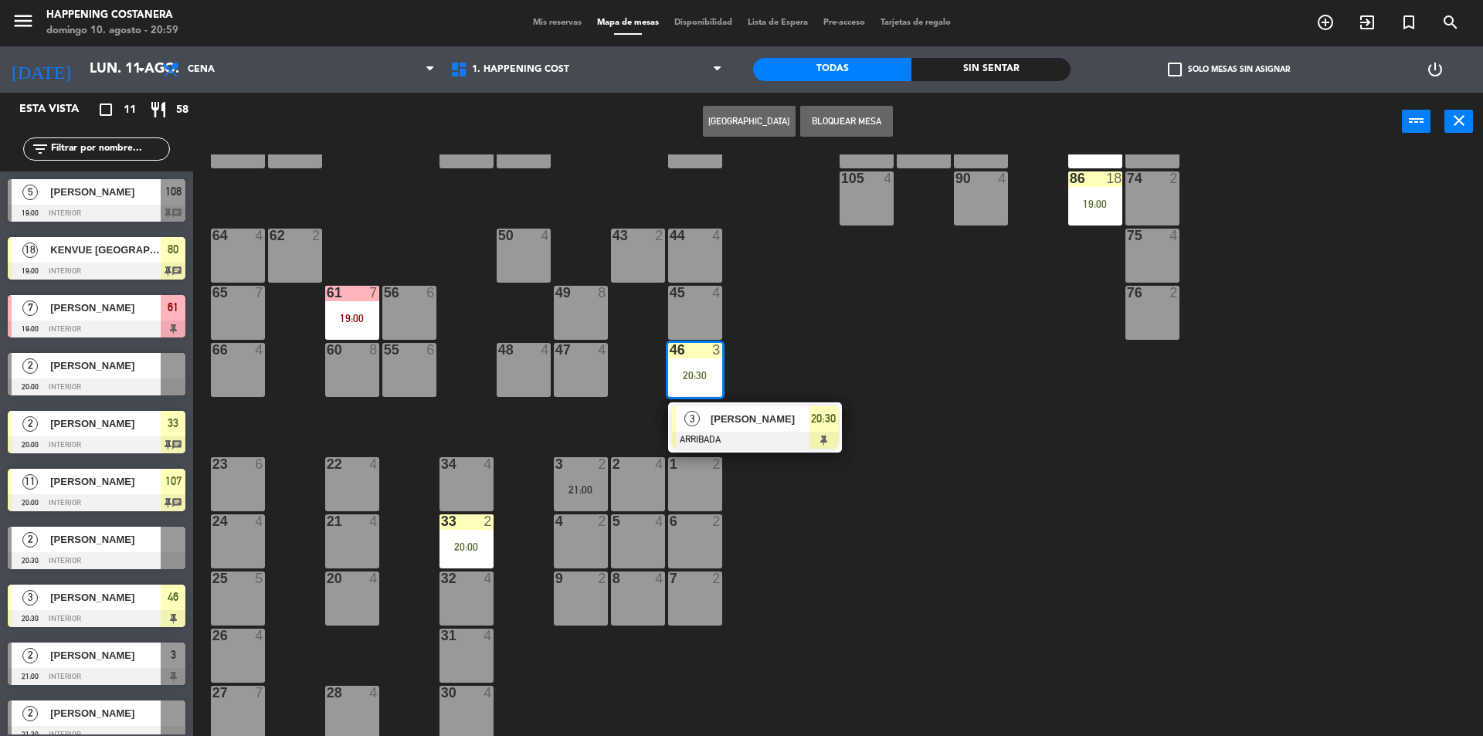
click at [807, 333] on div "69 2 122 6 121 6 120 6 14 4 CAVA 22 101 4 94 2 70 2 123 6 131 2 134 2 132 2 13 …" at bounding box center [845, 448] width 1275 height 586
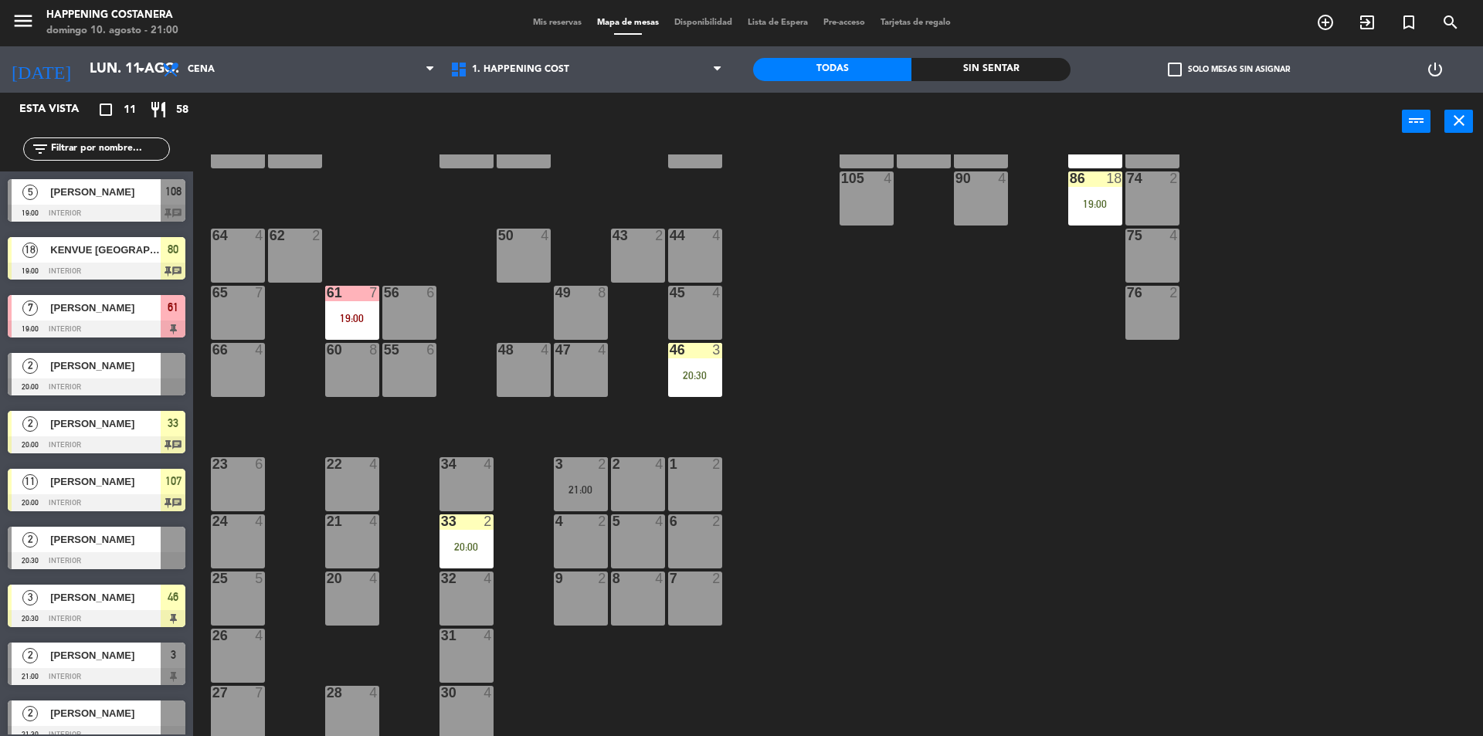
click at [446, 538] on div "33 2 20:00" at bounding box center [467, 542] width 54 height 54
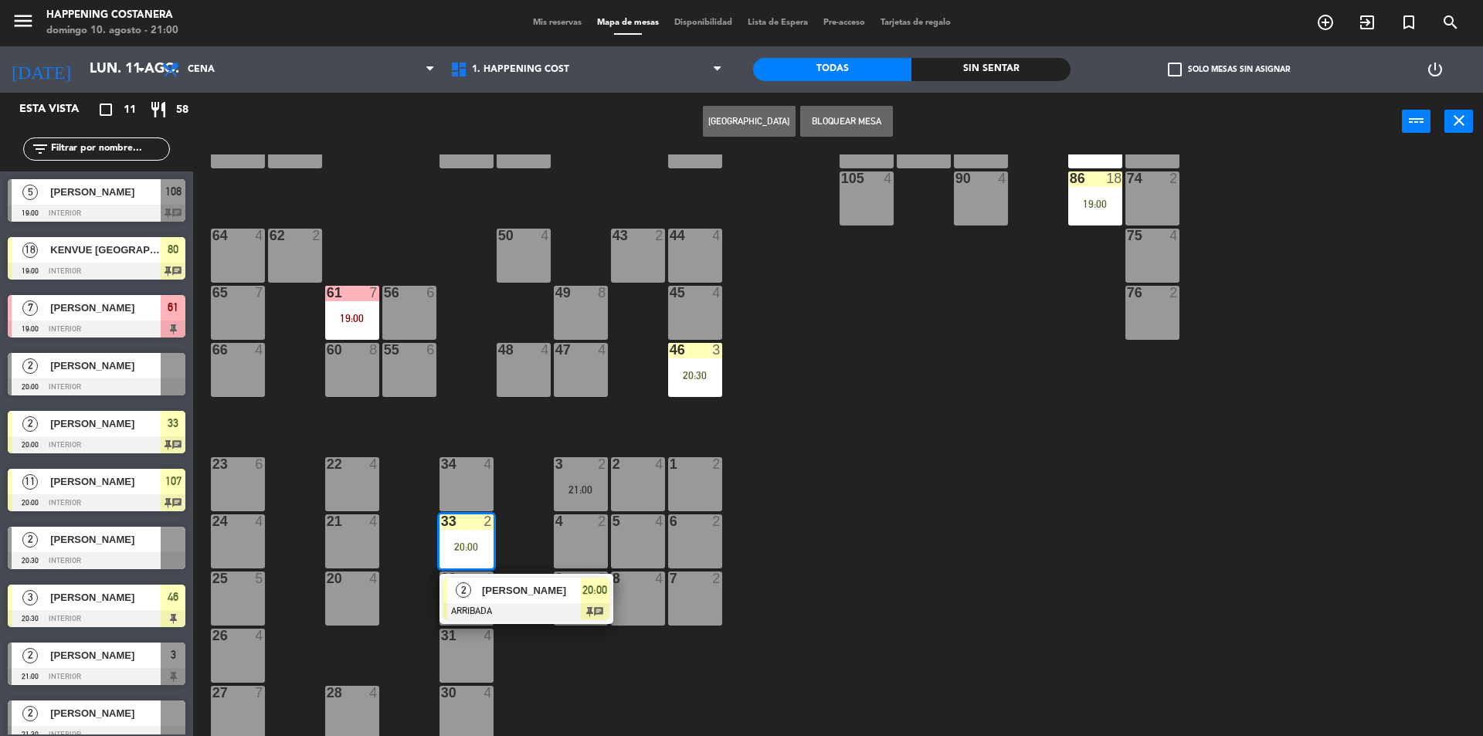
click at [868, 489] on div "69 2 122 6 121 6 120 6 14 4 CAVA 22 101 4 94 2 70 2 123 6 131 2 134 2 132 2 13 …" at bounding box center [845, 448] width 1275 height 586
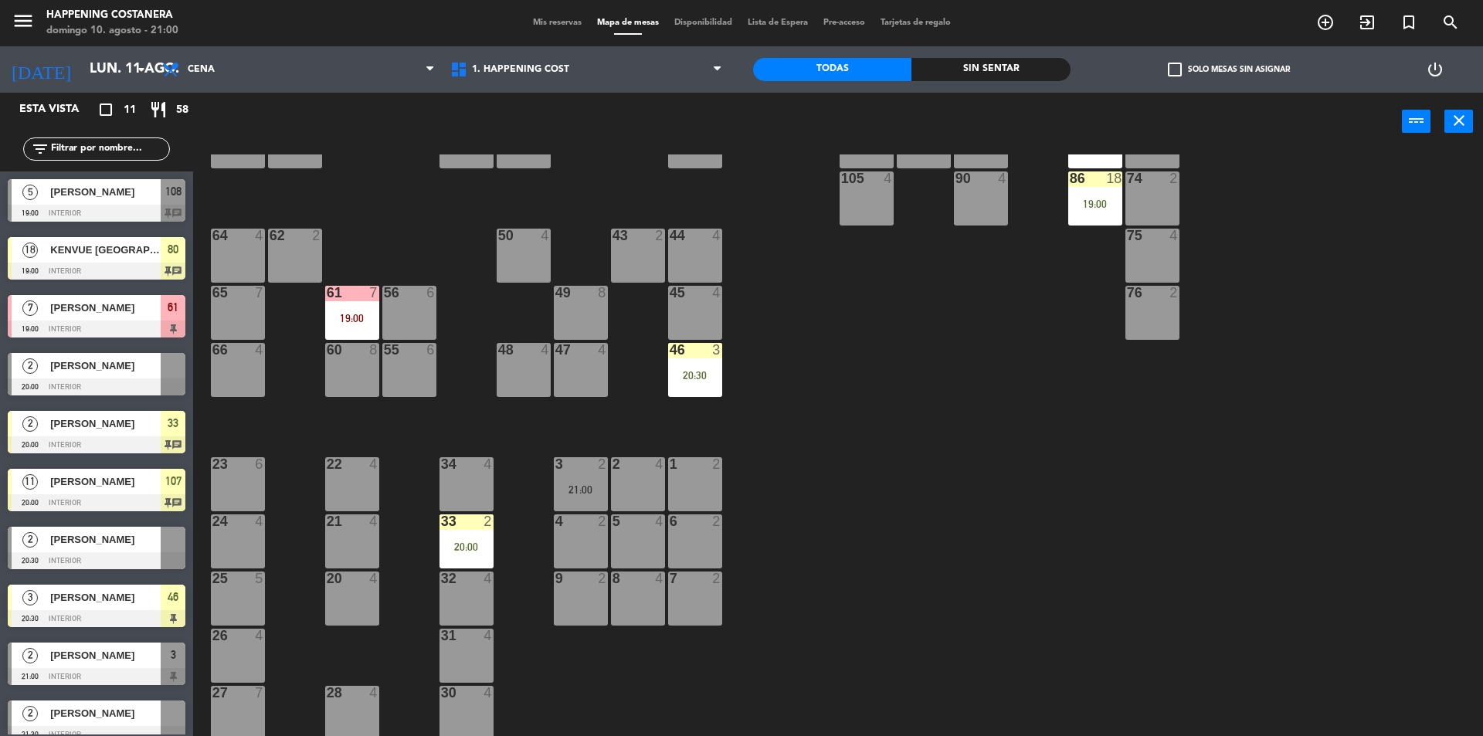
click at [93, 201] on div "[PERSON_NAME]" at bounding box center [105, 191] width 112 height 25
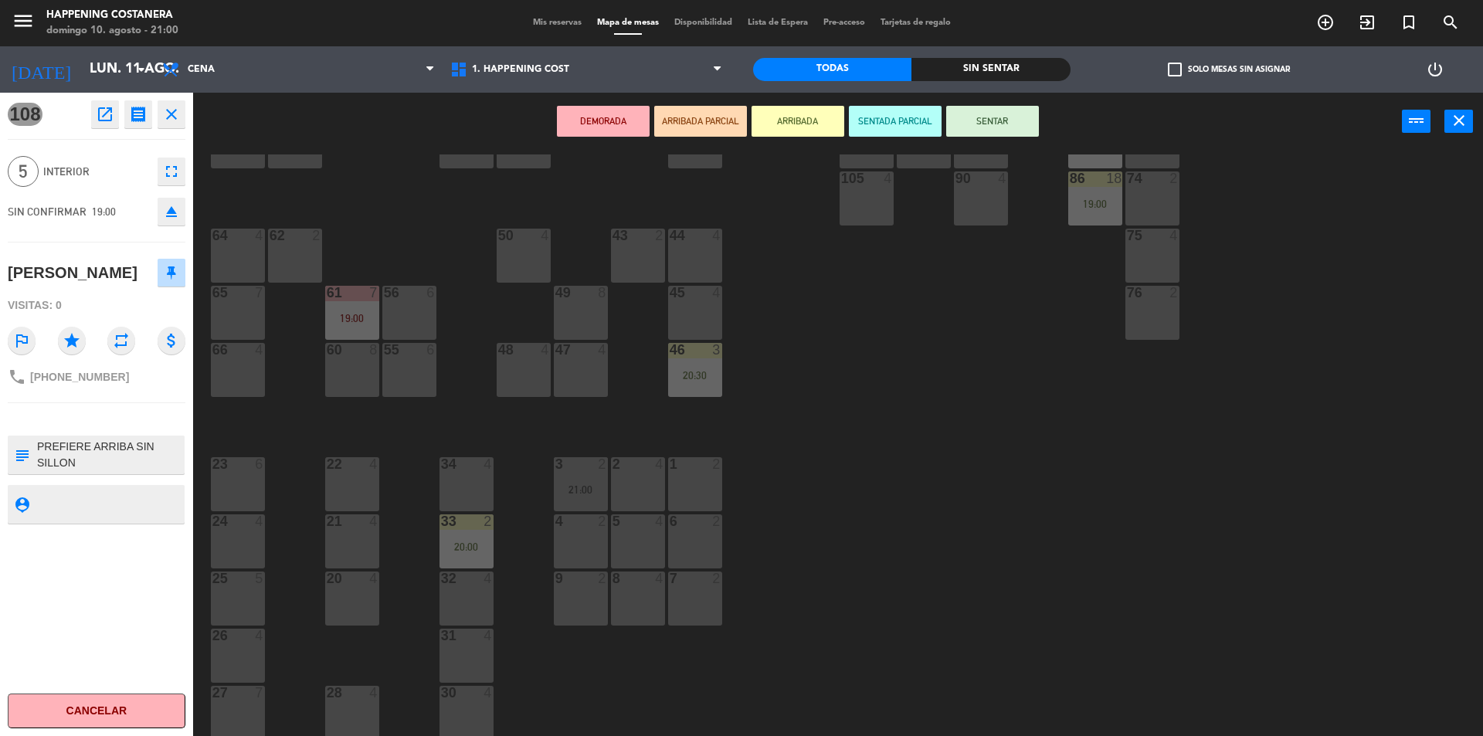
click at [843, 464] on div "69 2 122 6 121 6 120 6 14 4 CAVA 22 101 4 94 2 70 2 123 6 131 2 134 2 132 2 13 …" at bounding box center [845, 448] width 1275 height 586
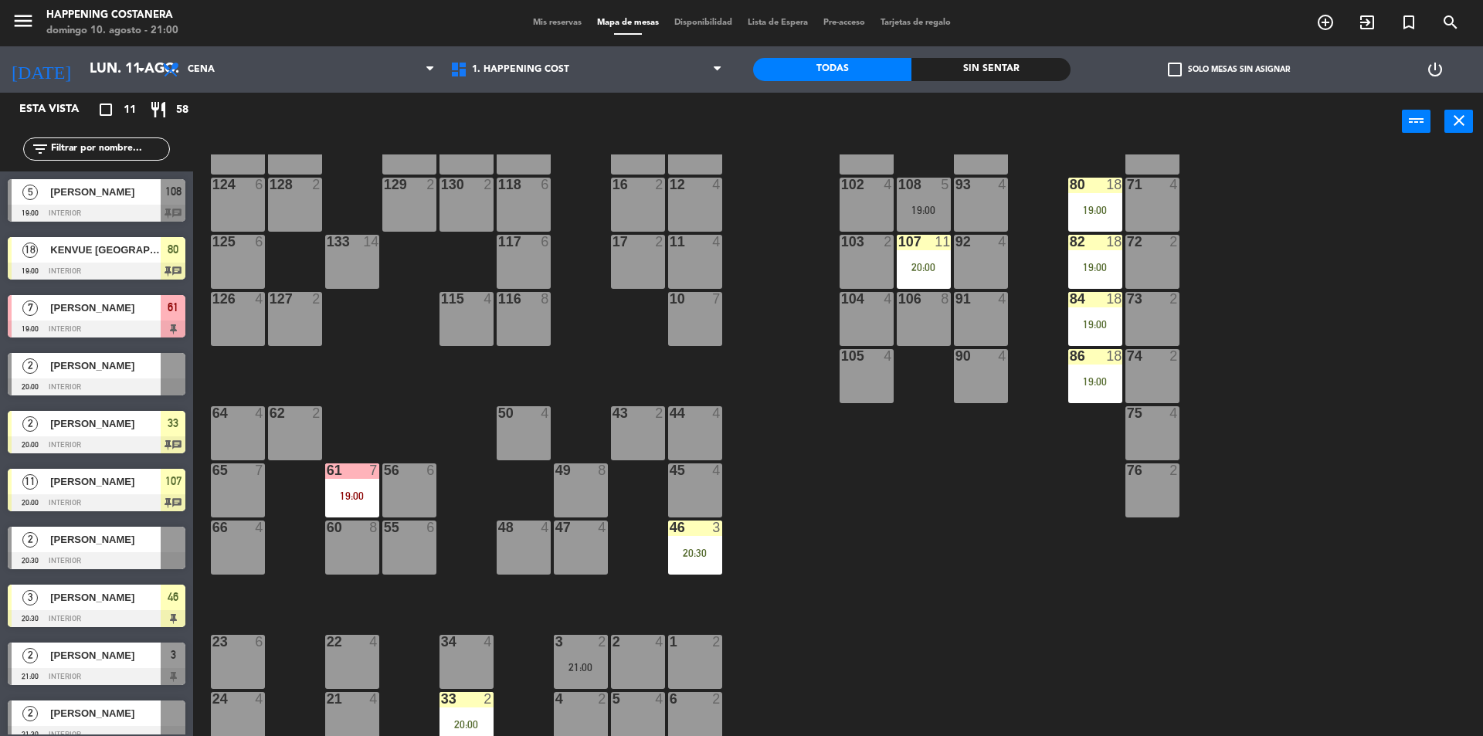
scroll to position [0, 0]
